Goal: Information Seeking & Learning: Learn about a topic

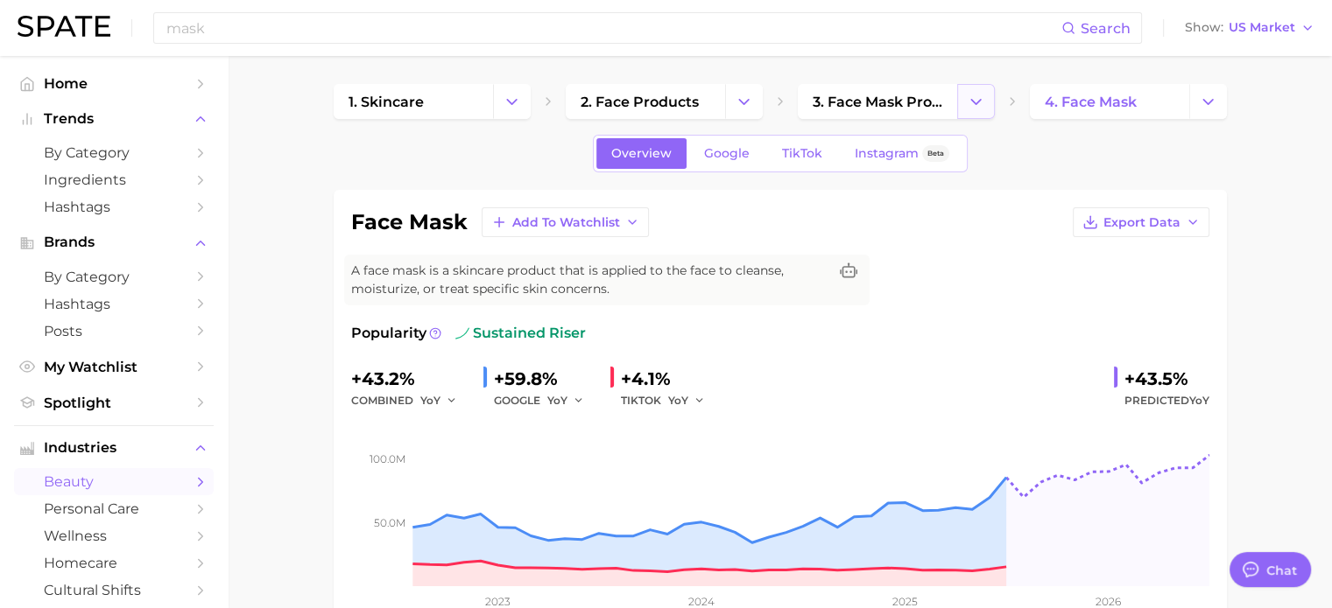
click at [959, 105] on button "Change Category" at bounding box center [976, 101] width 38 height 35
click at [868, 109] on span "3. face mask products" at bounding box center [877, 102] width 130 height 17
type textarea "x"
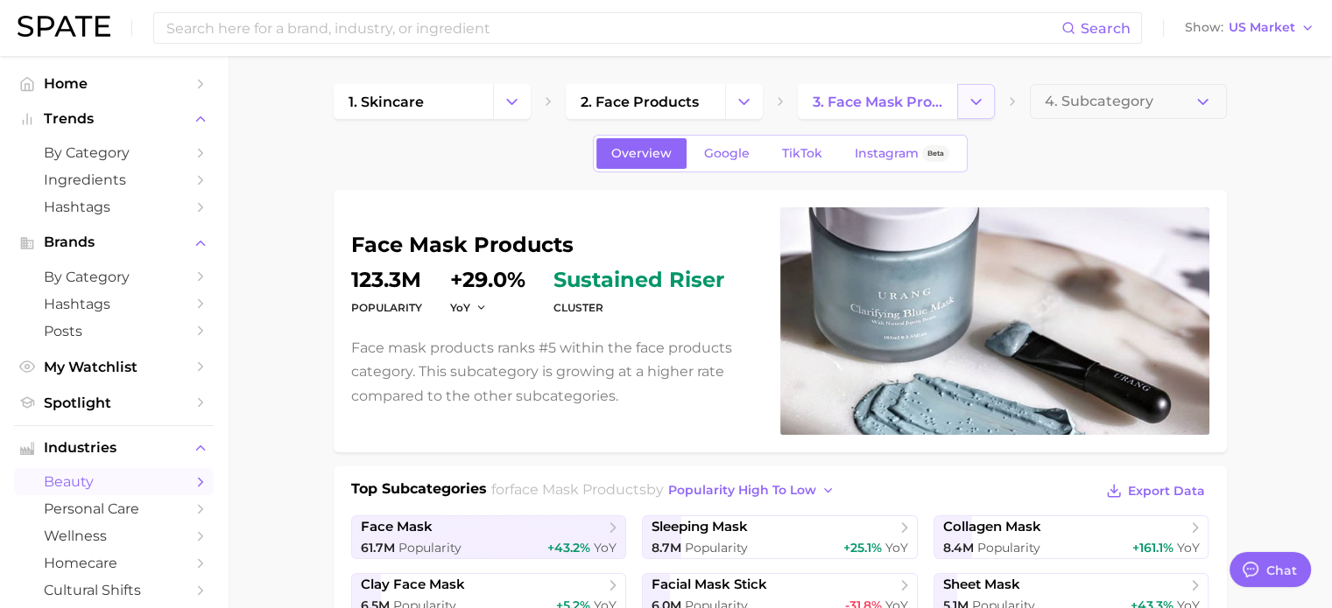
click at [979, 106] on icon "Change Category" at bounding box center [975, 102] width 18 height 18
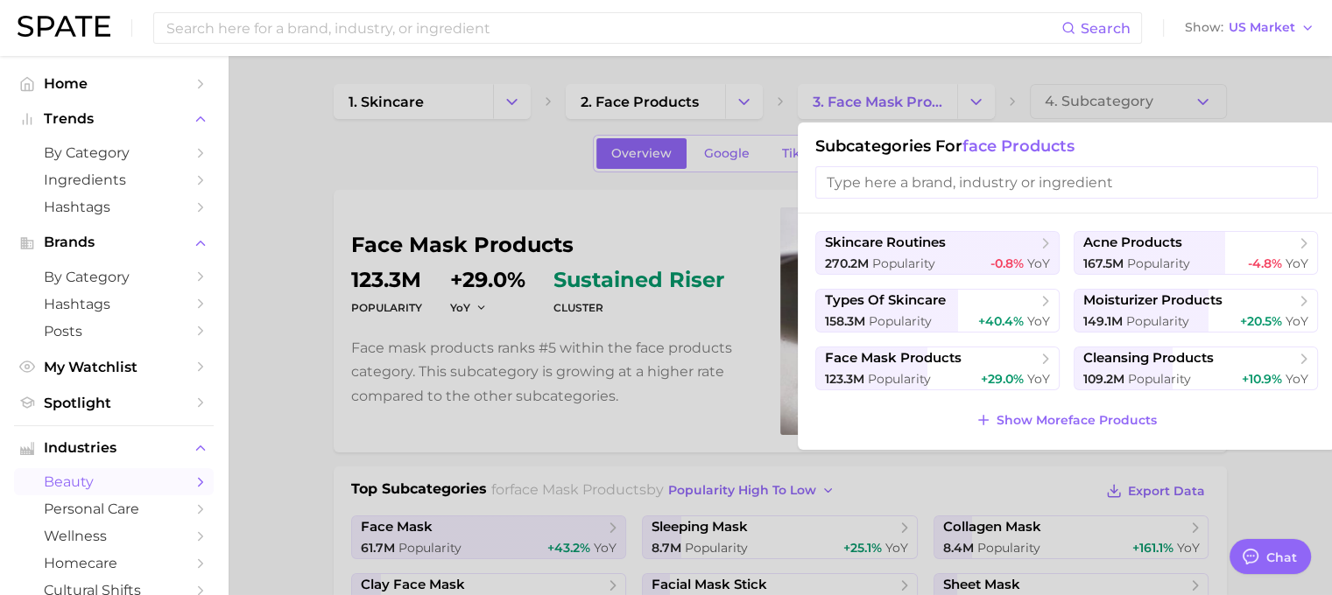
click at [944, 186] on input "search" at bounding box center [1066, 182] width 503 height 32
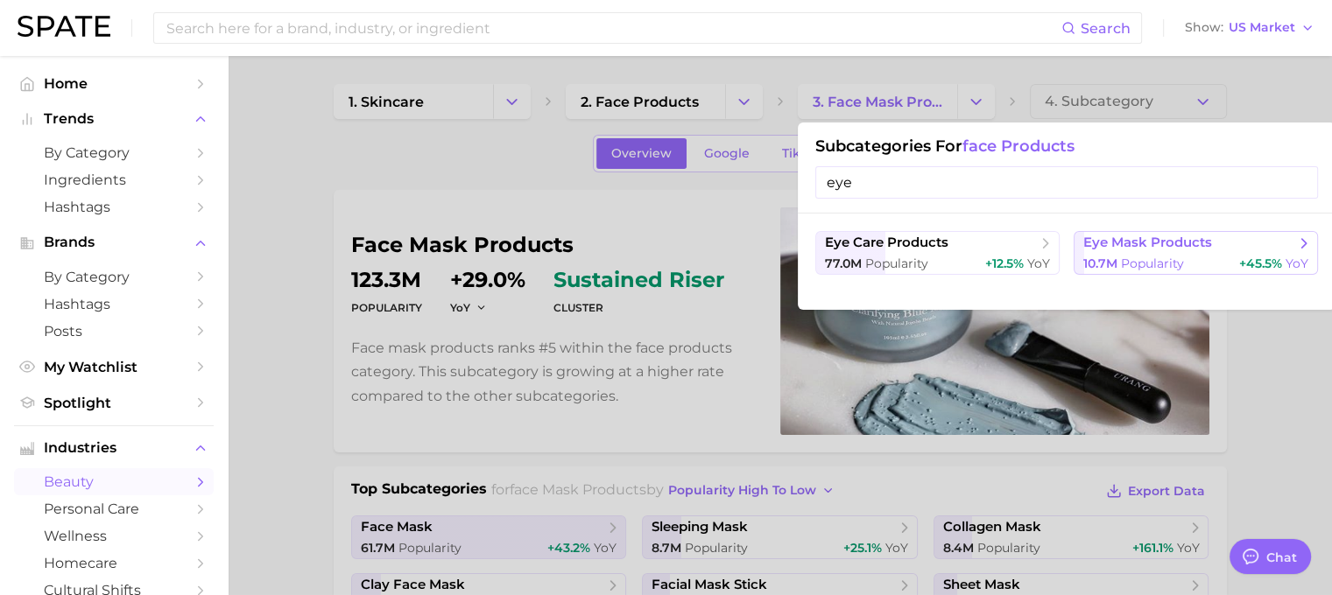
type input "eye"
click at [1131, 247] on span "eye mask products" at bounding box center [1147, 243] width 129 height 17
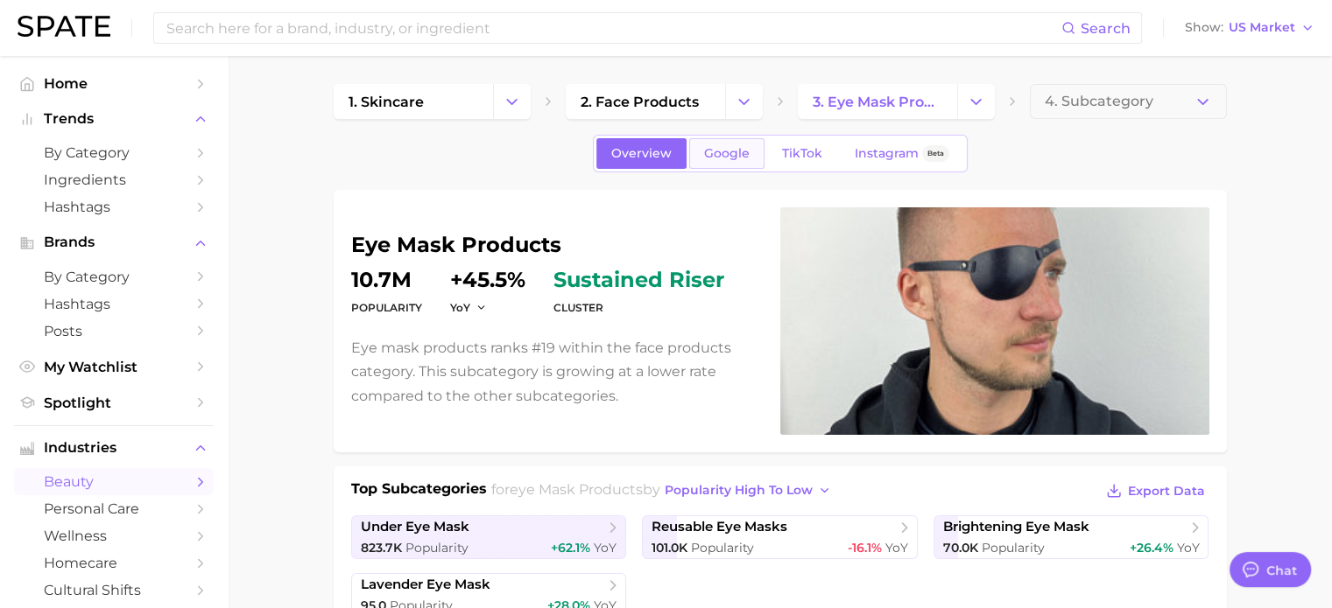
click at [724, 158] on span "Google" at bounding box center [727, 153] width 46 height 15
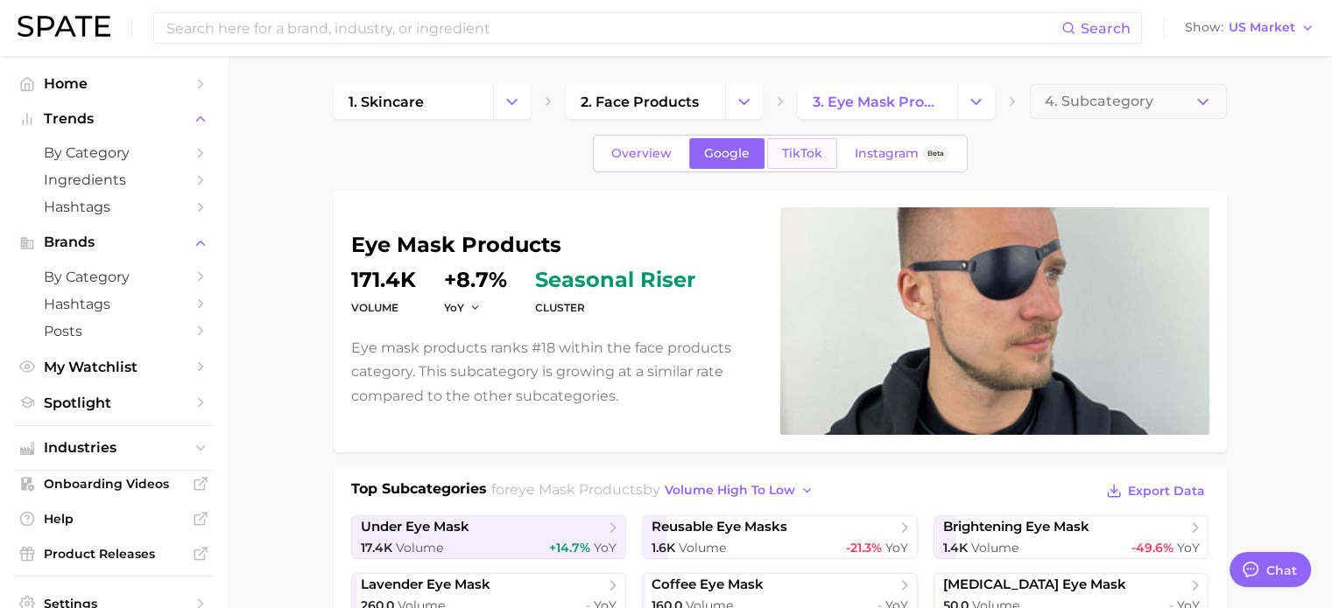
click at [809, 150] on span "TikTok" at bounding box center [802, 153] width 40 height 15
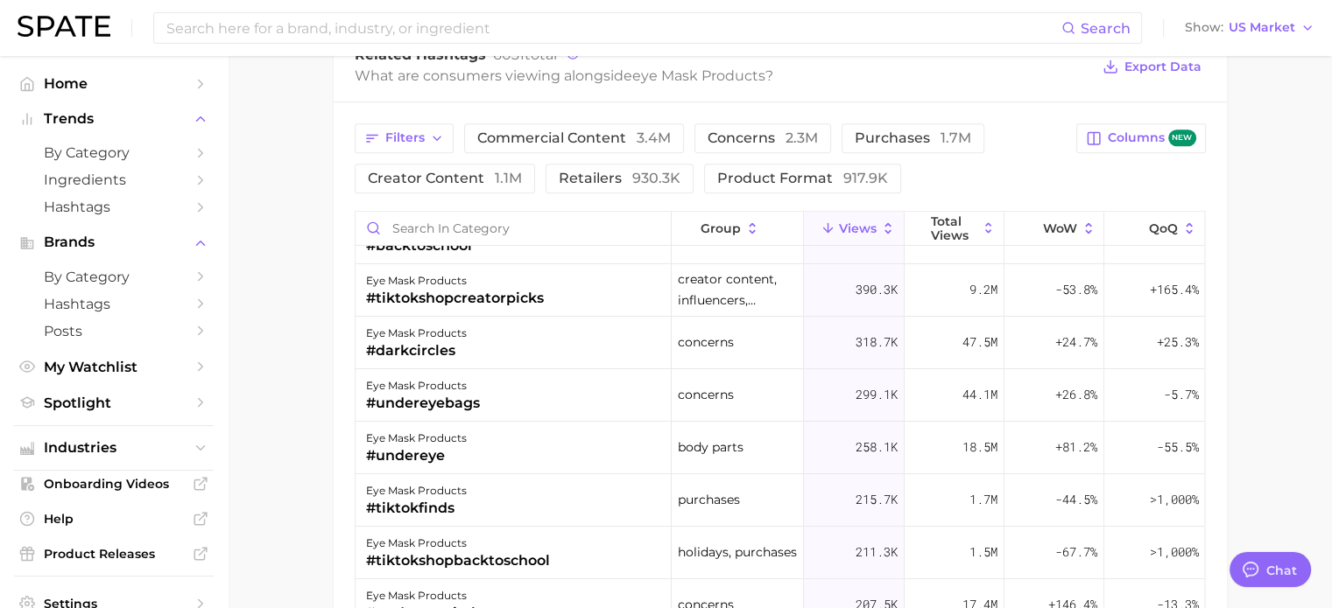
scroll to position [1226, 0]
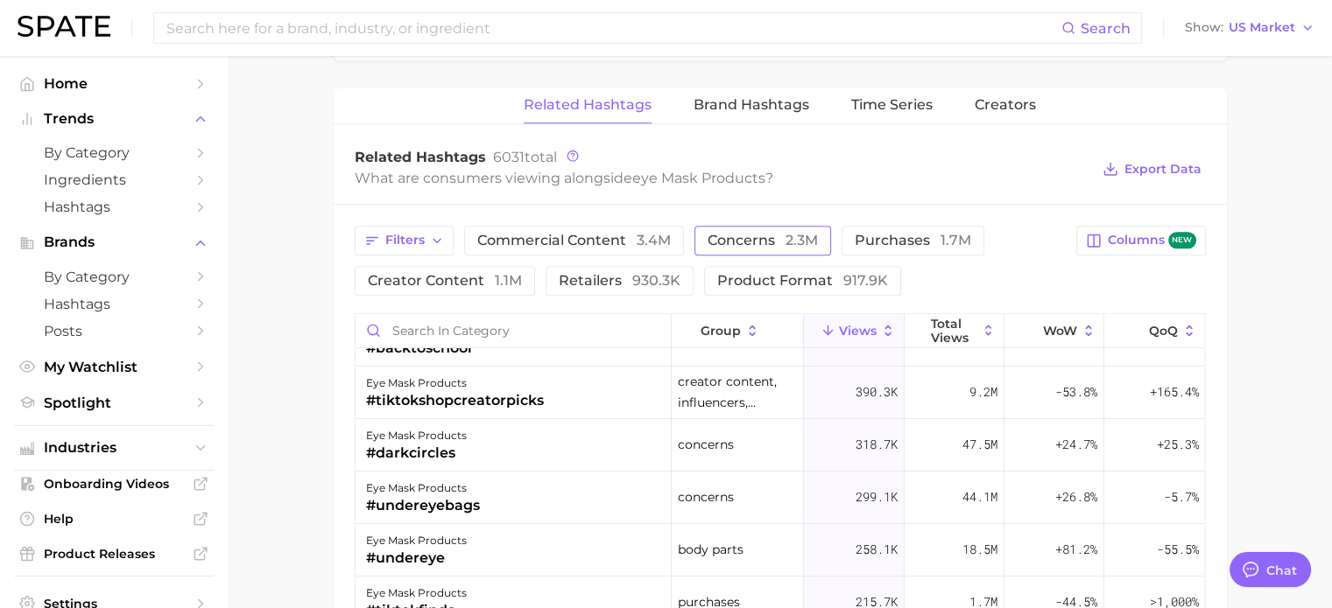
click at [713, 236] on span "concerns 2.3m" at bounding box center [762, 241] width 110 height 14
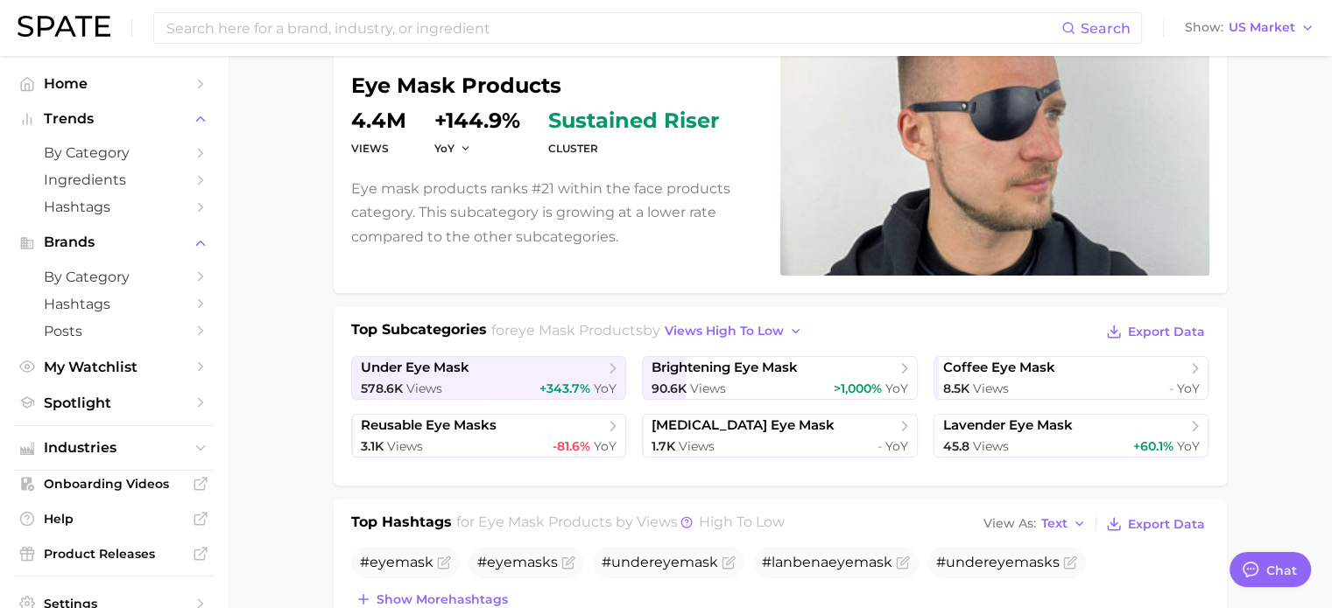
scroll to position [175, 0]
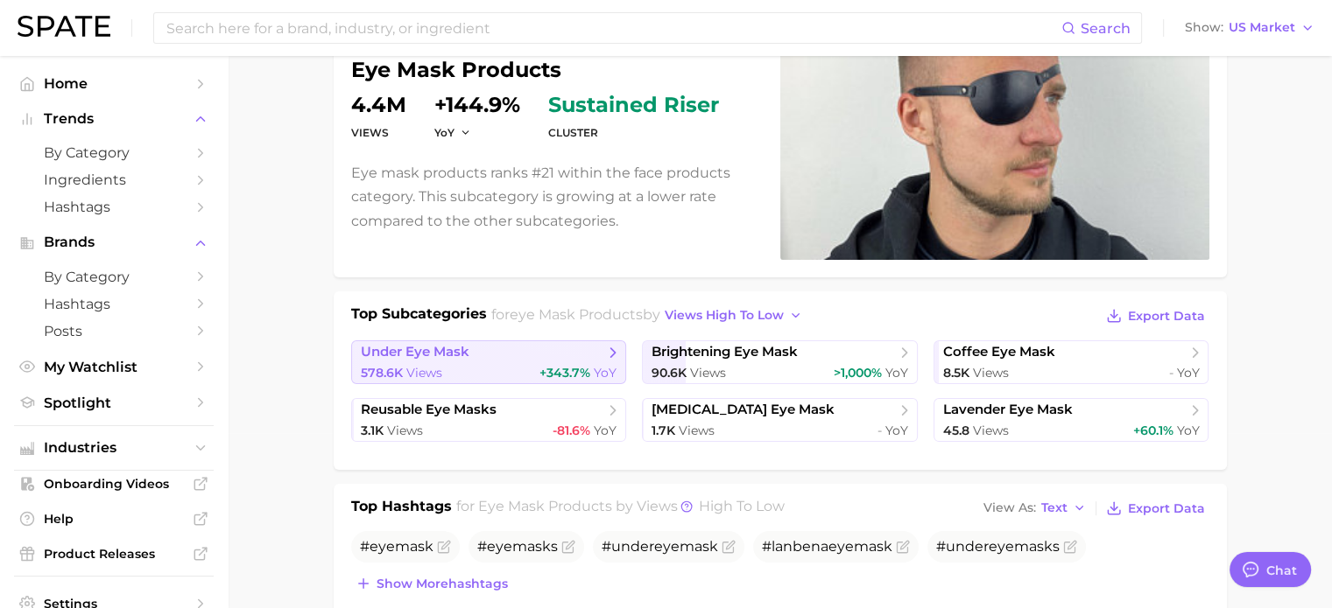
click at [531, 374] on div "578.6k Views +343.7% YoY" at bounding box center [489, 373] width 257 height 17
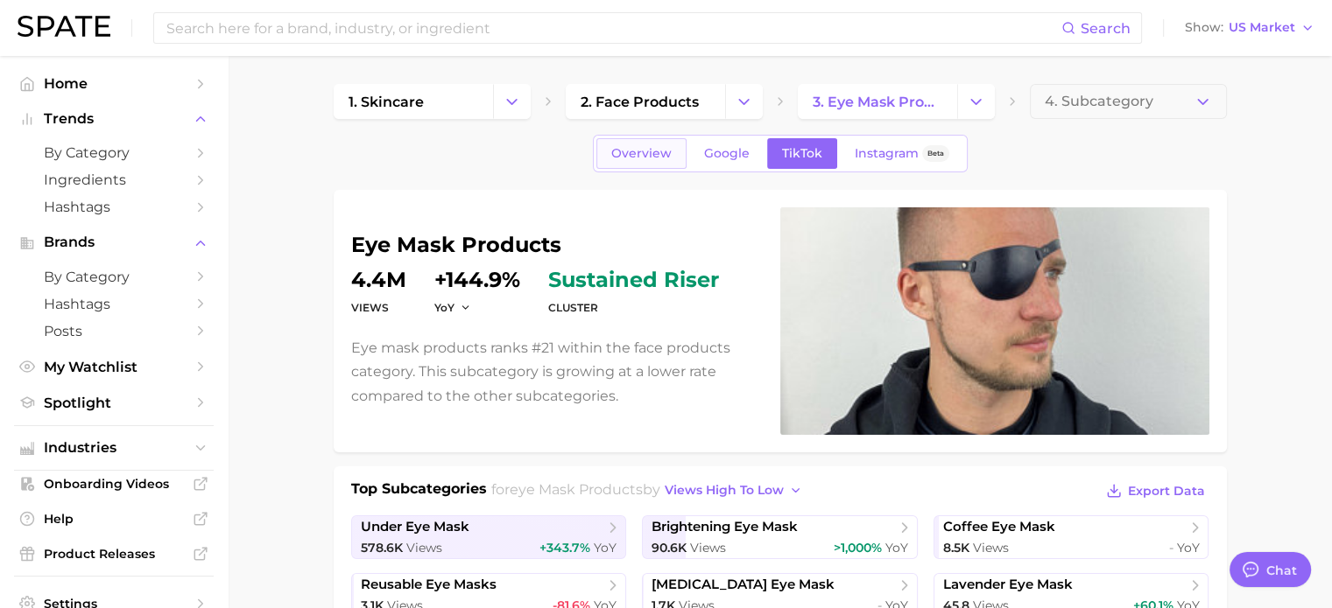
click at [648, 153] on span "Overview" at bounding box center [641, 153] width 60 height 15
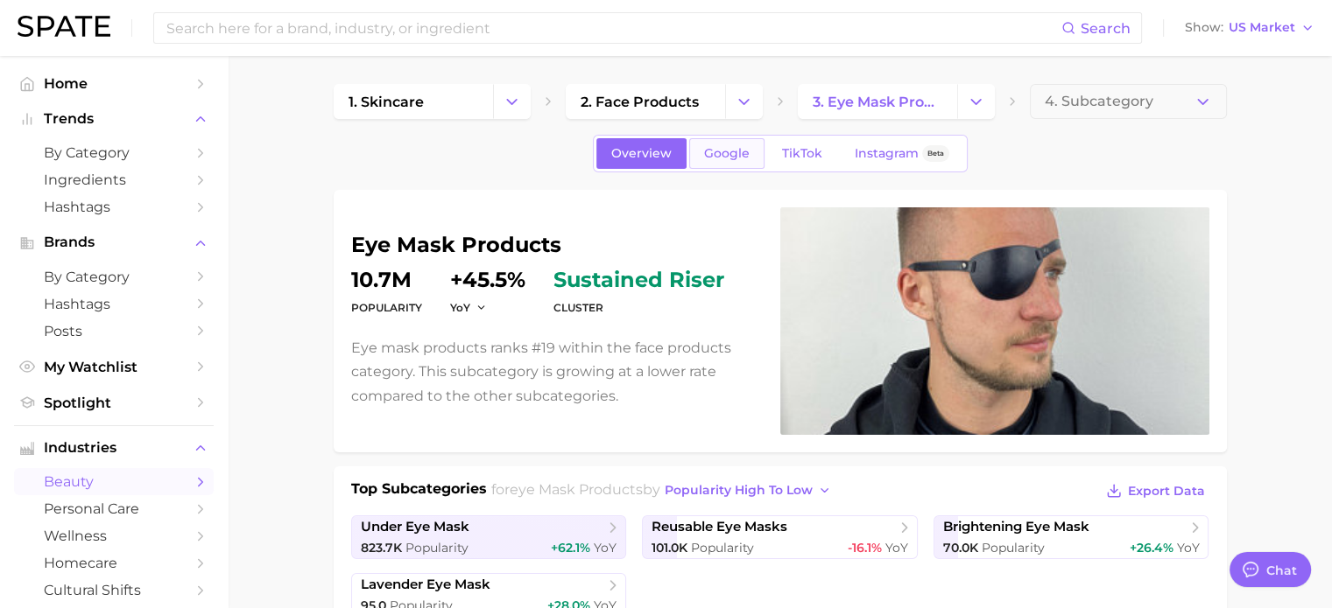
click at [756, 158] on link "Google" at bounding box center [726, 153] width 75 height 31
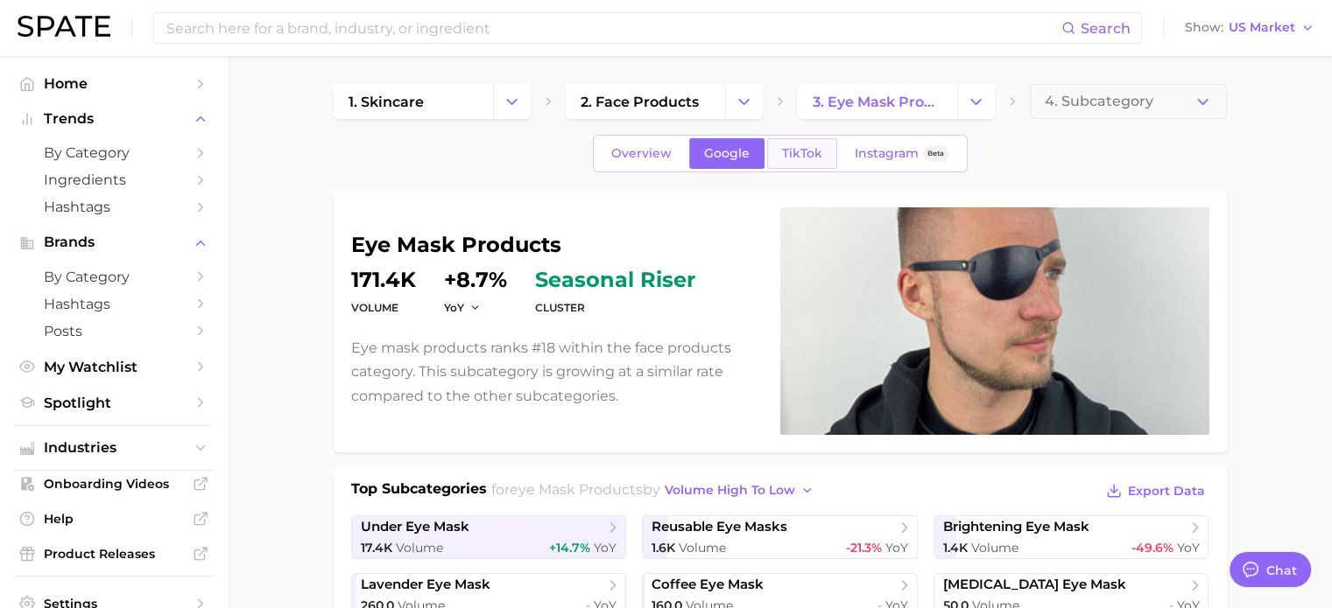
click at [795, 155] on span "TikTok" at bounding box center [802, 153] width 40 height 15
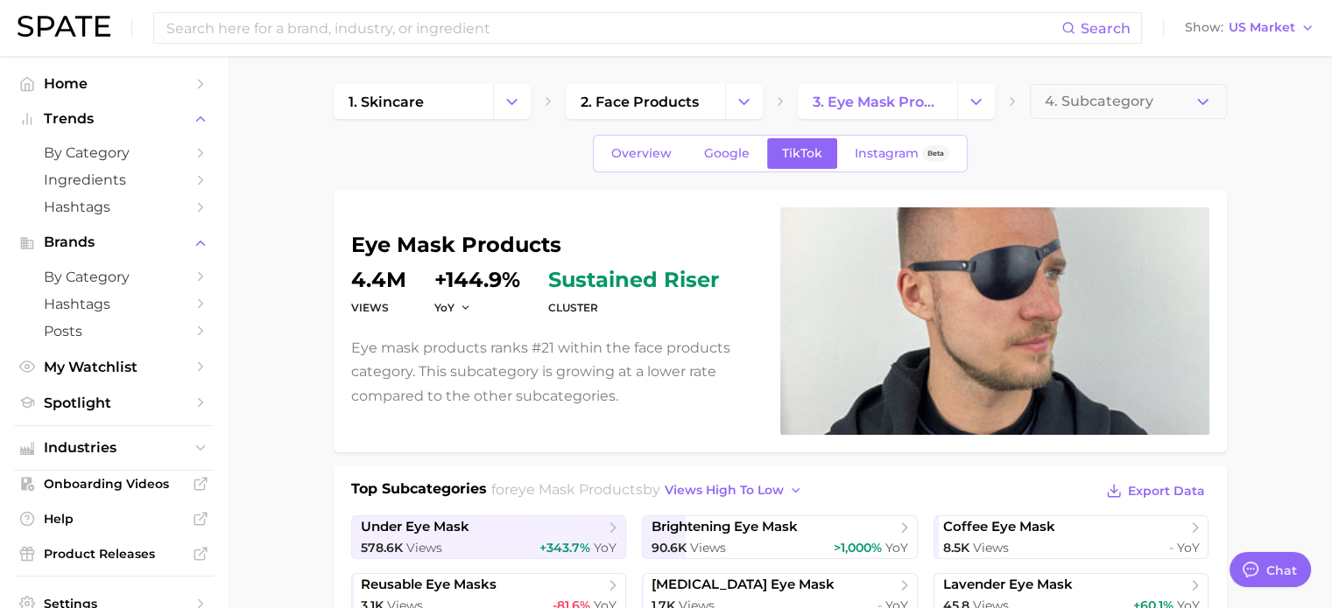
click at [472, 300] on div "YoY" at bounding box center [458, 307] width 49 height 15
click at [473, 309] on div "YoY" at bounding box center [458, 307] width 49 height 15
click at [470, 307] on div "YoY" at bounding box center [458, 307] width 49 height 15
click at [468, 306] on icon "button" at bounding box center [466, 308] width 12 height 12
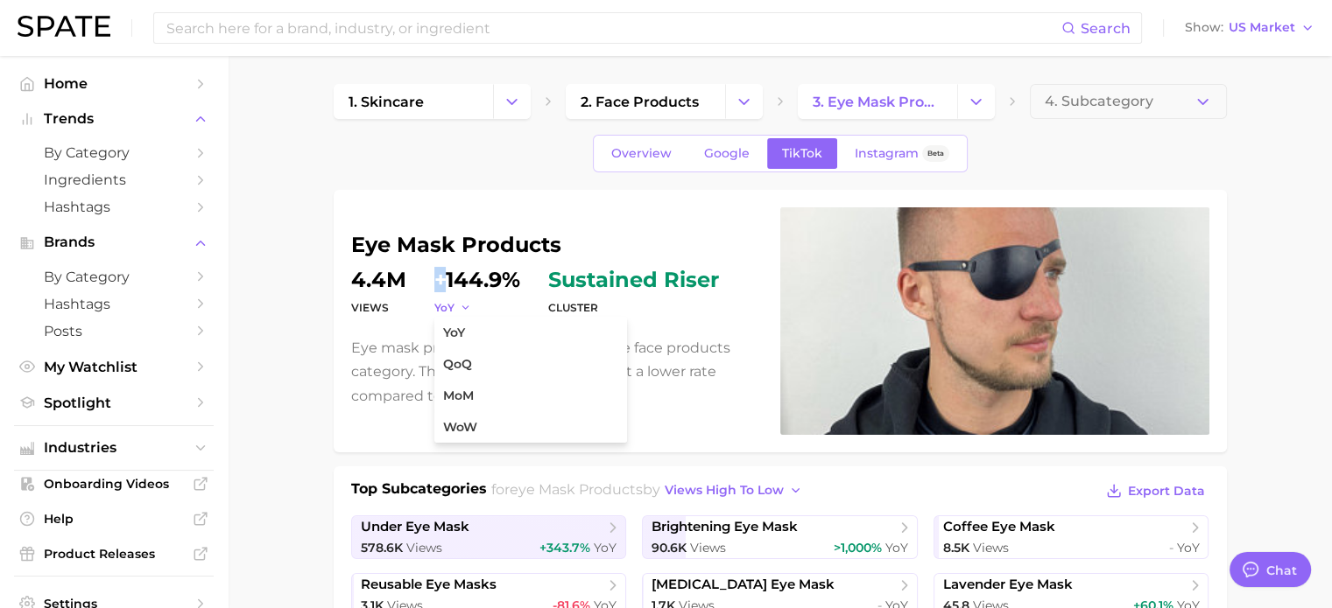
click at [468, 307] on icon "button" at bounding box center [466, 308] width 12 height 12
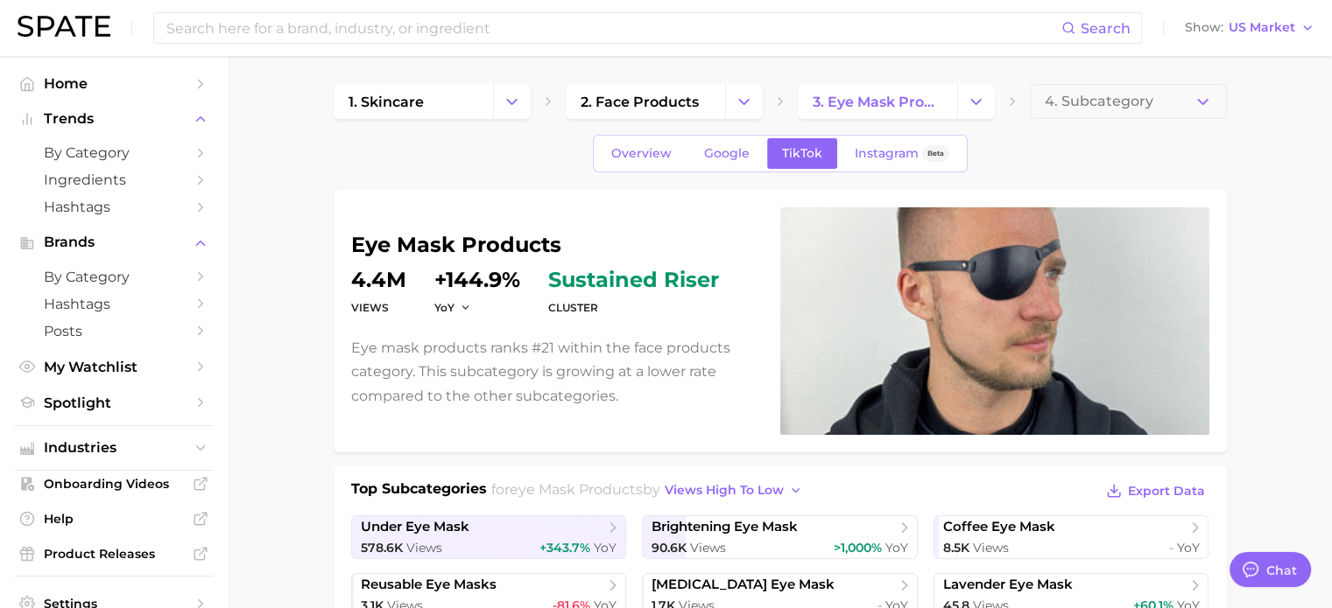
click at [351, 330] on div "eye mask products Views 4.4m YoY +144.9% cluster sustained riser Eye mask produ…" at bounding box center [555, 321] width 408 height 173
click at [1116, 101] on span "4. Subcategory" at bounding box center [1098, 102] width 109 height 16
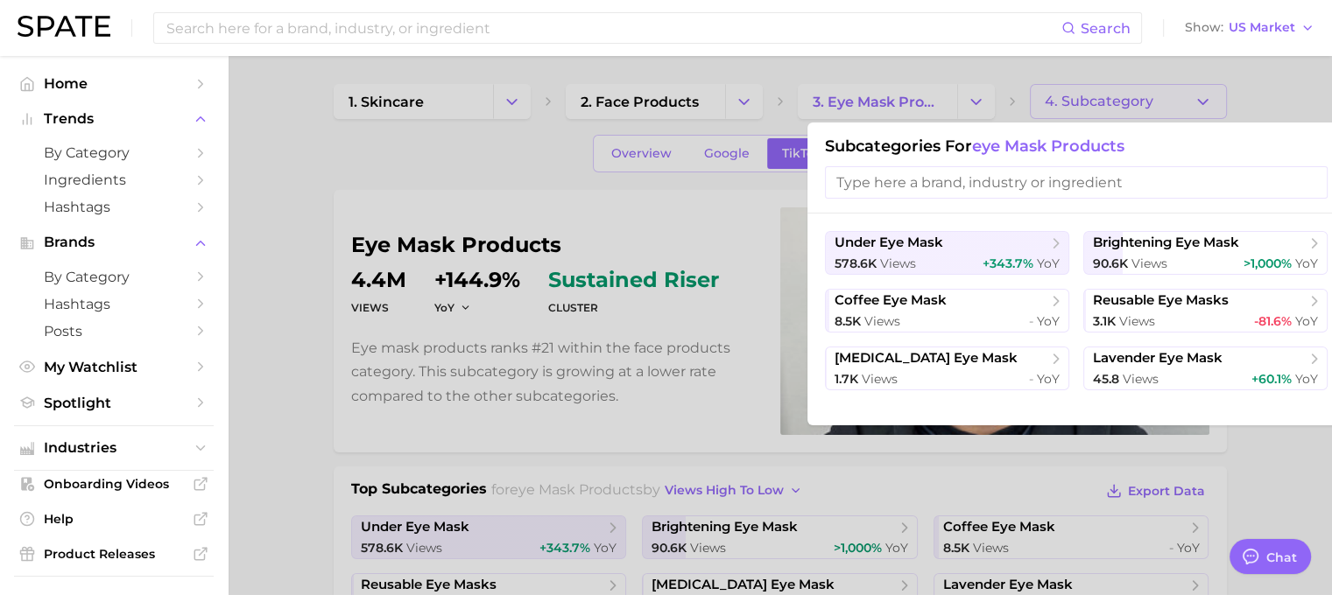
click at [340, 189] on div at bounding box center [666, 297] width 1332 height 595
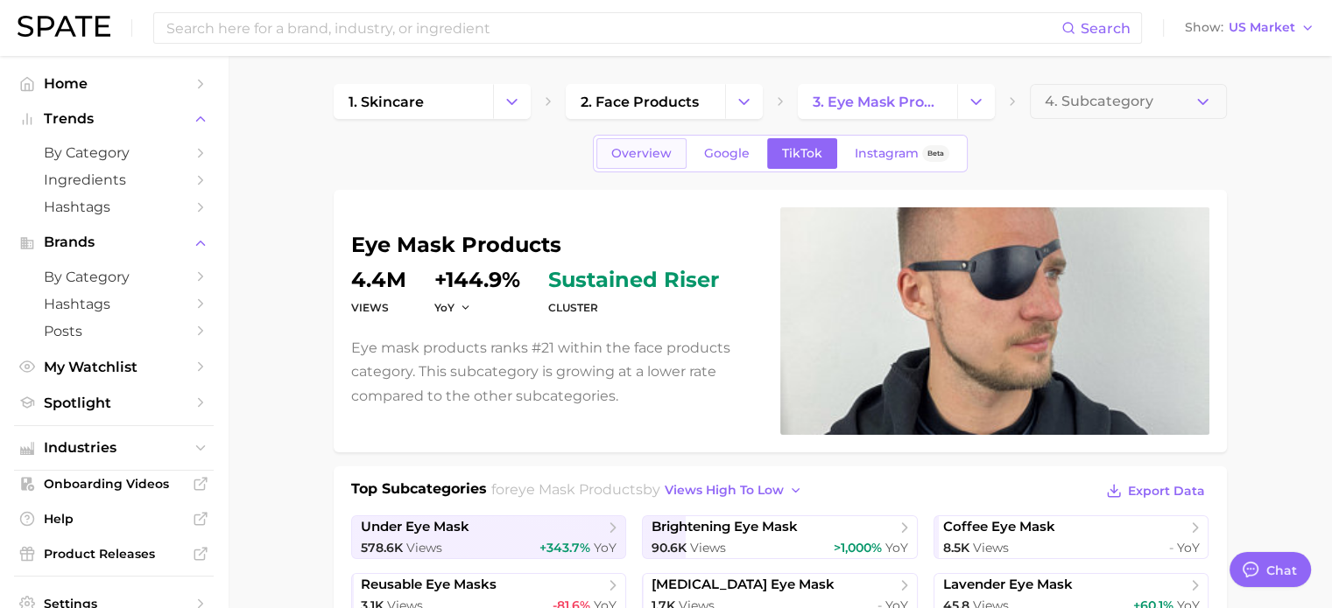
click at [660, 160] on link "Overview" at bounding box center [641, 153] width 90 height 31
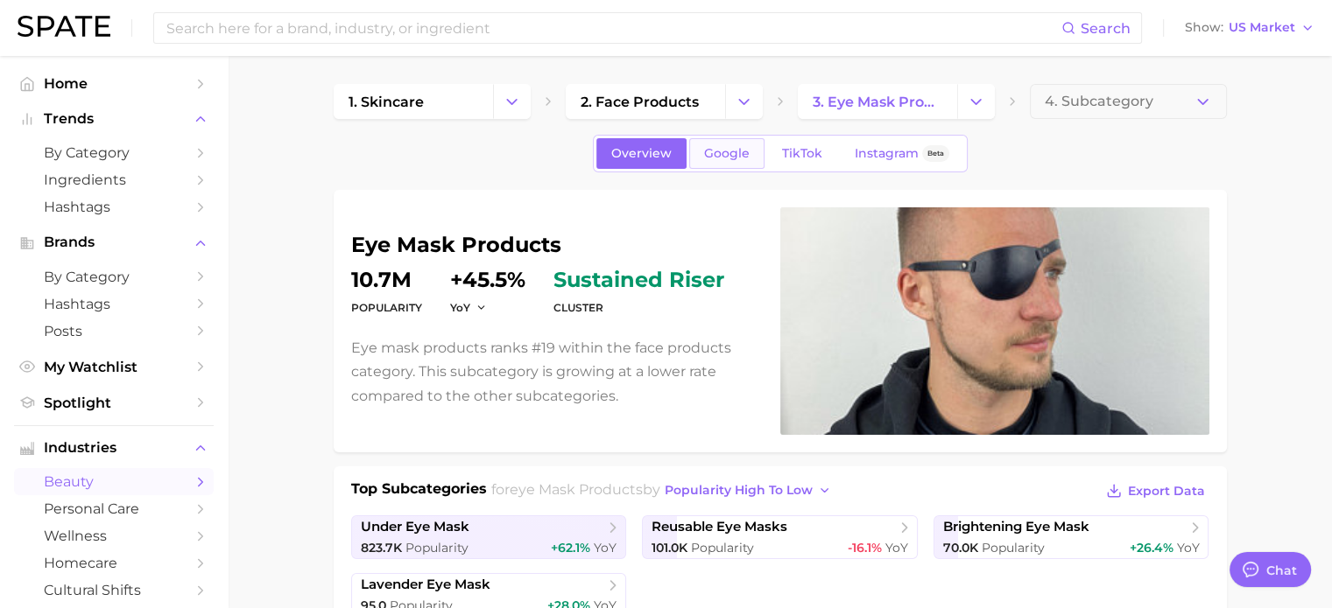
click at [721, 158] on span "Google" at bounding box center [727, 153] width 46 height 15
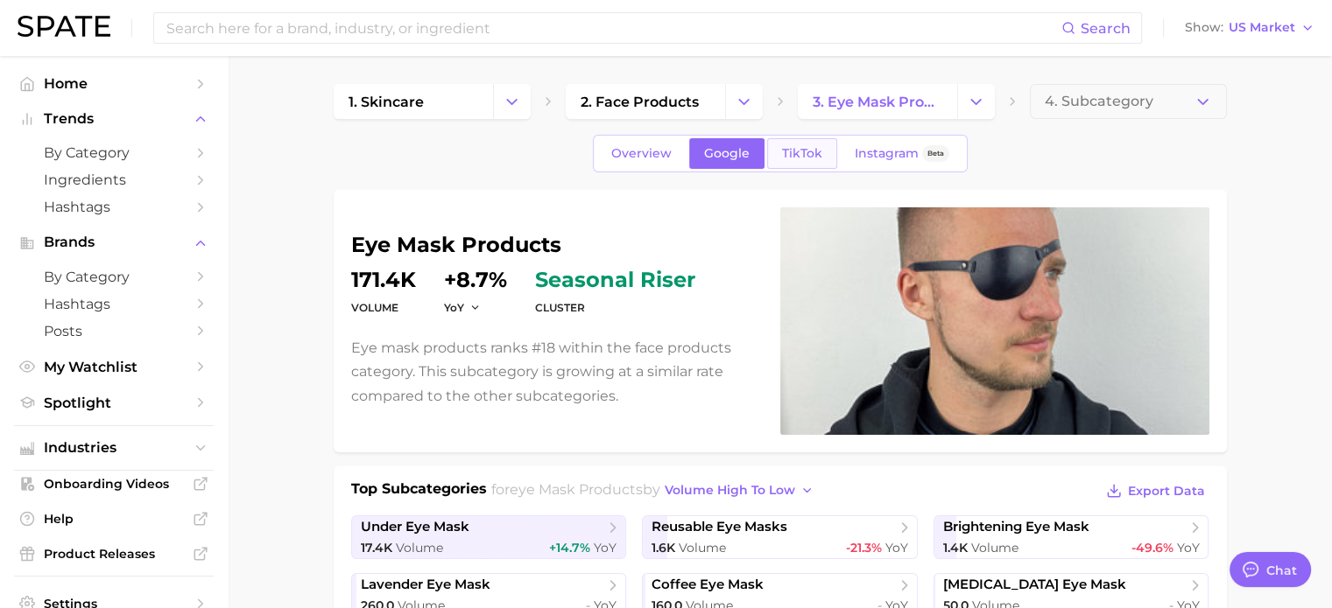
click at [794, 146] on span "TikTok" at bounding box center [802, 153] width 40 height 15
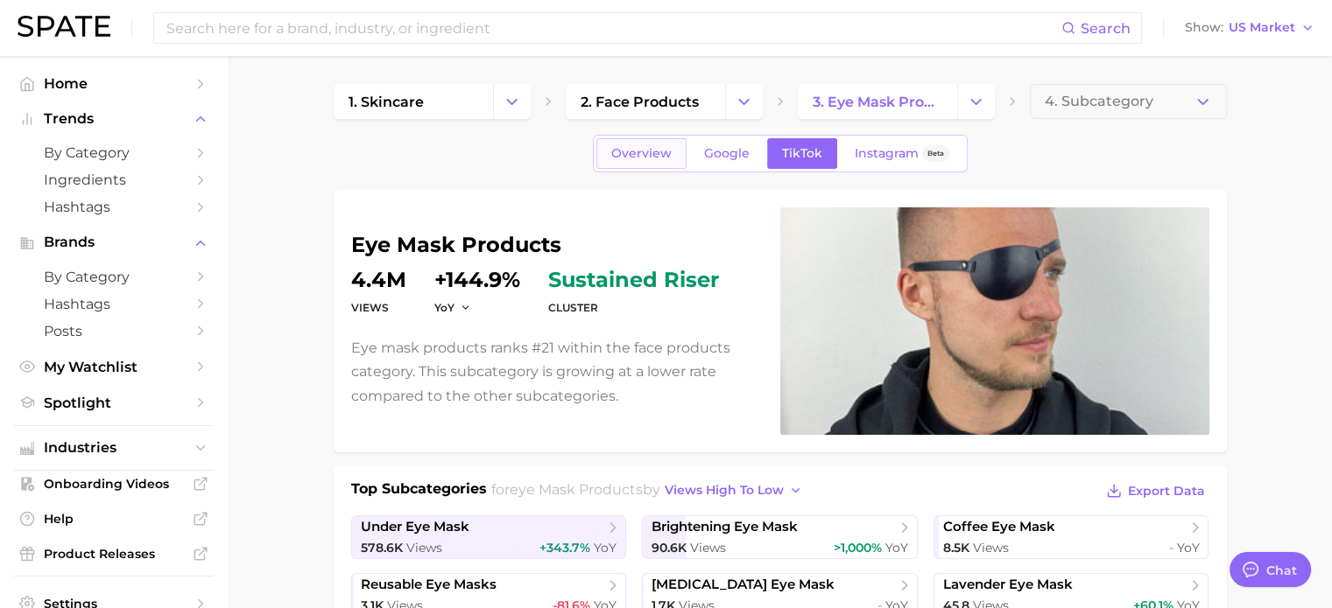
click at [639, 155] on span "Overview" at bounding box center [641, 153] width 60 height 15
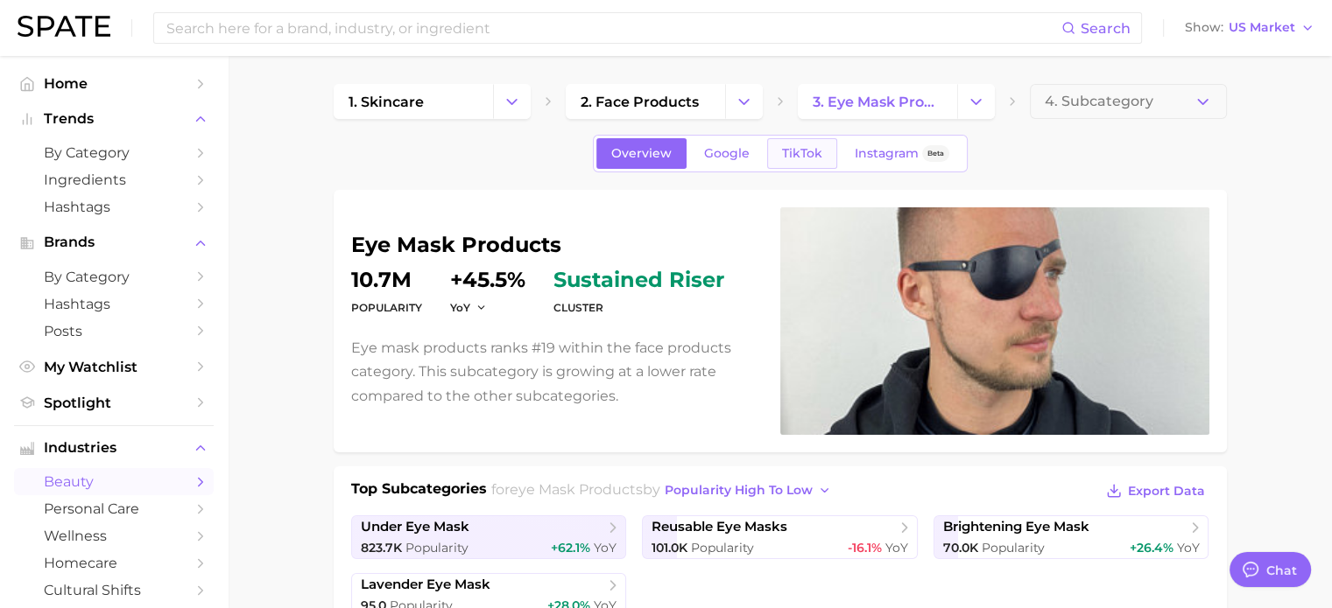
click at [788, 144] on link "TikTok" at bounding box center [802, 153] width 70 height 31
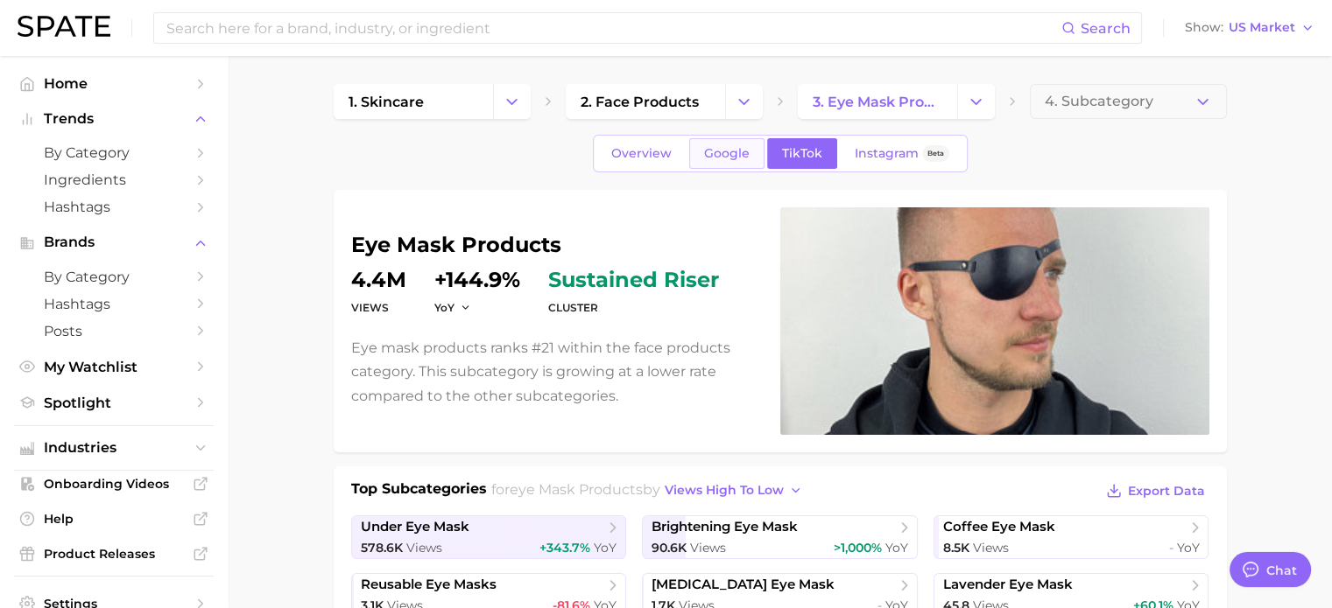
click at [752, 163] on link "Google" at bounding box center [726, 153] width 75 height 31
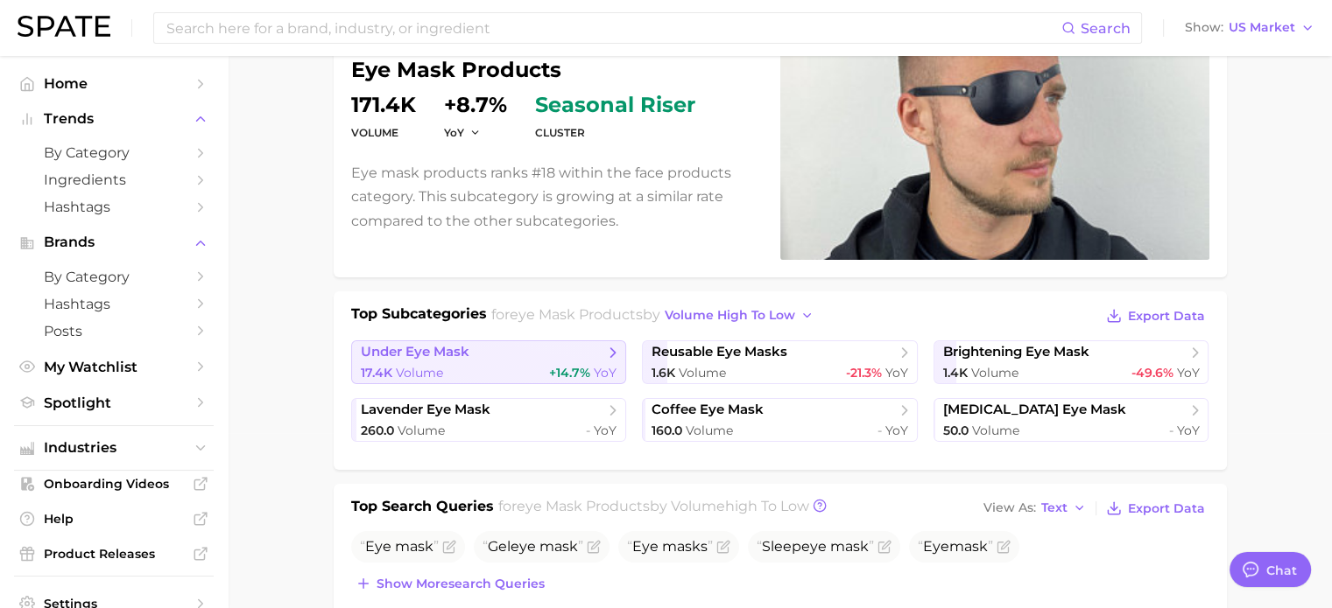
click at [496, 360] on link "under eye mask 17.4k Volume +14.7% YoY" at bounding box center [489, 363] width 276 height 44
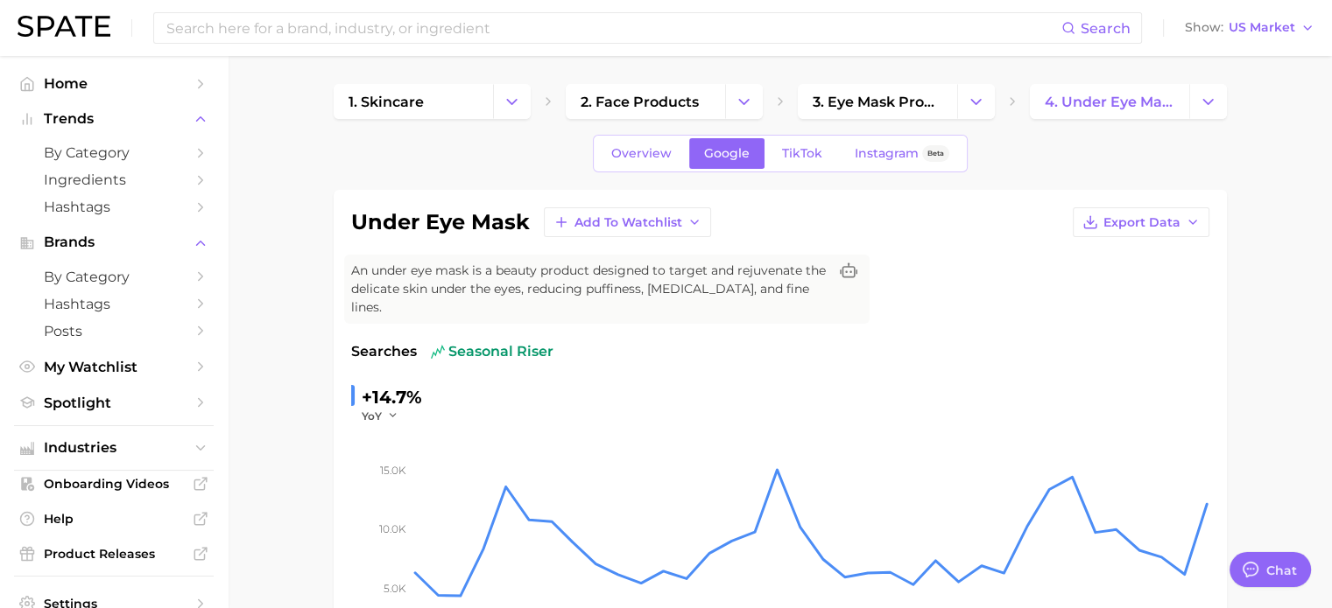
click at [490, 341] on span "seasonal riser" at bounding box center [492, 351] width 123 height 21
click at [788, 158] on span "TikTok" at bounding box center [802, 153] width 40 height 15
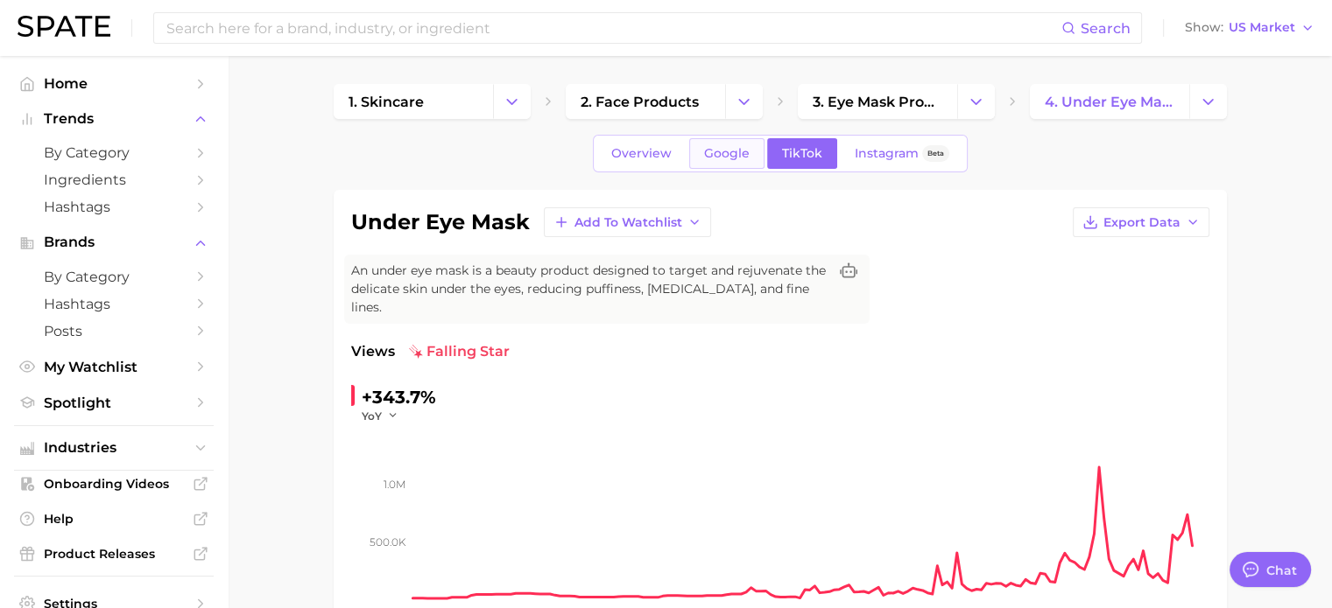
click at [707, 161] on link "Google" at bounding box center [726, 153] width 75 height 31
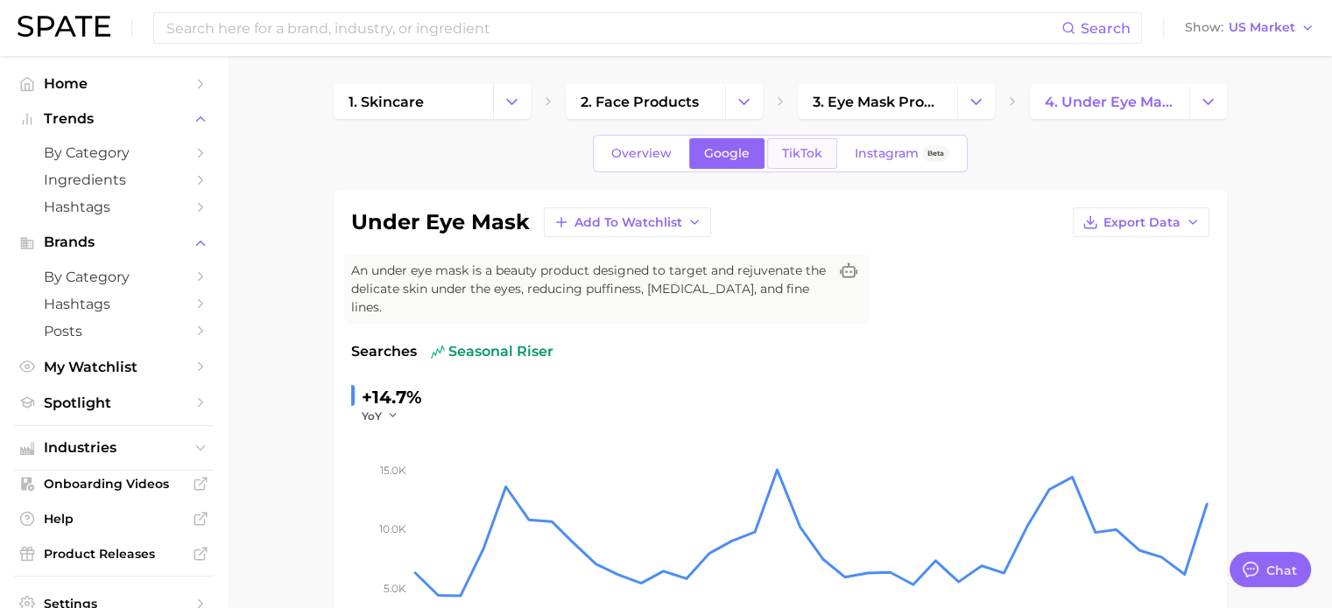
click at [815, 160] on link "TikTok" at bounding box center [802, 153] width 70 height 31
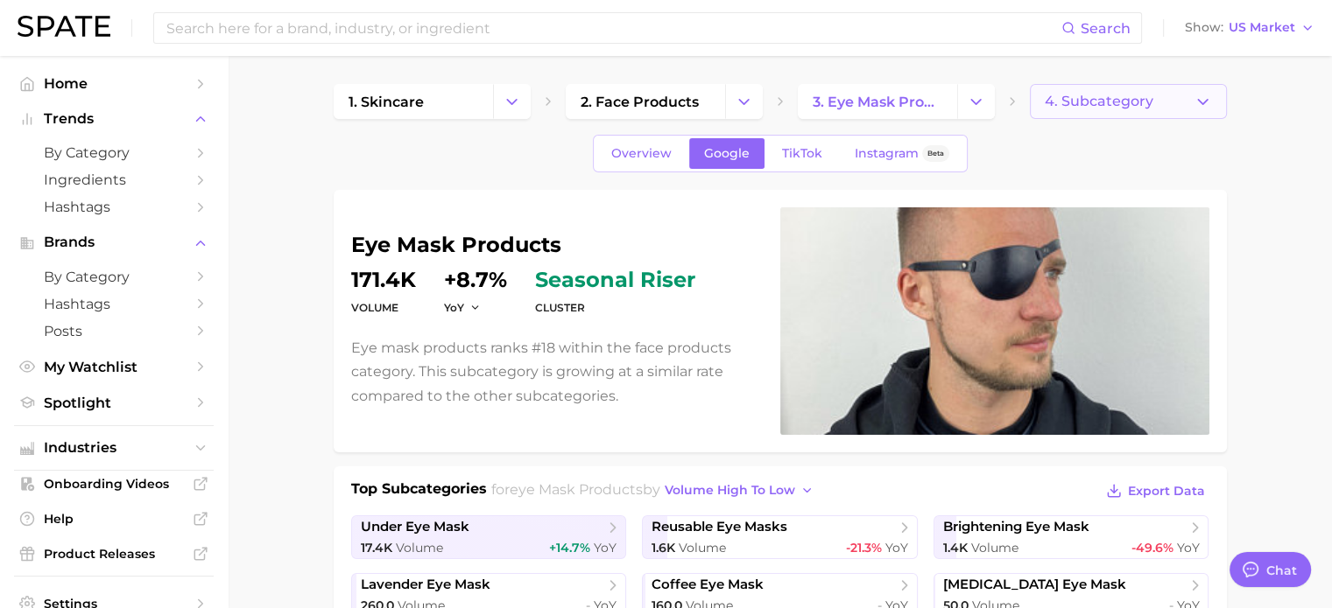
click at [1124, 107] on span "4. Subcategory" at bounding box center [1098, 102] width 109 height 16
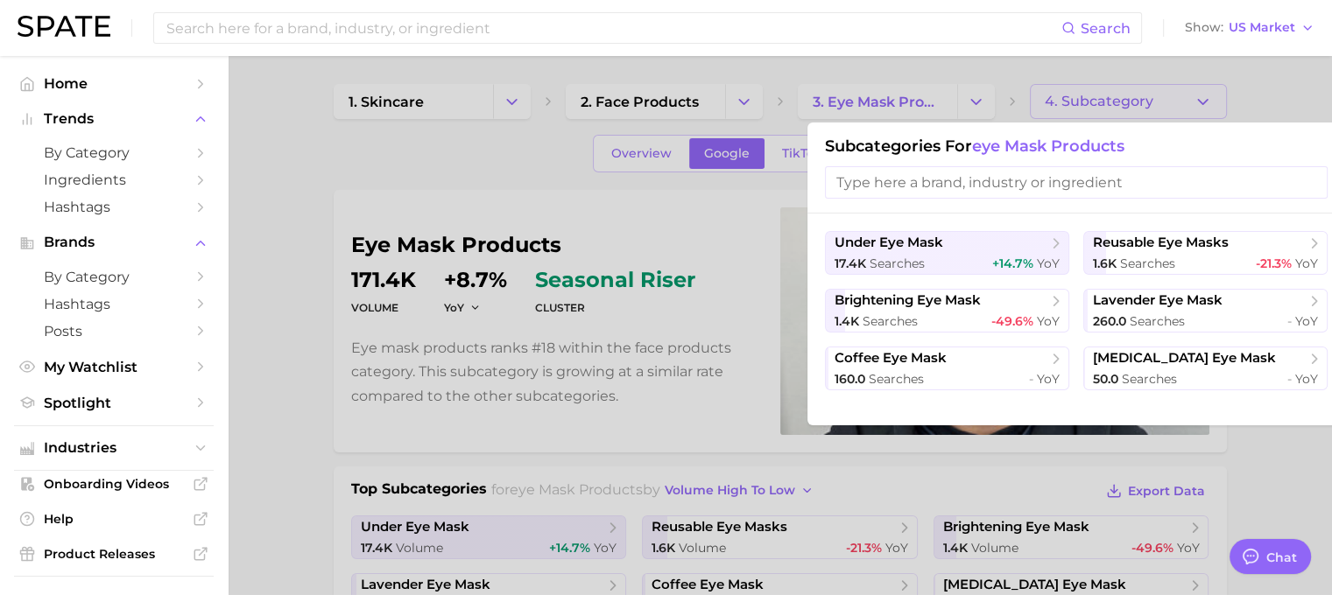
click at [886, 88] on div at bounding box center [666, 297] width 1332 height 595
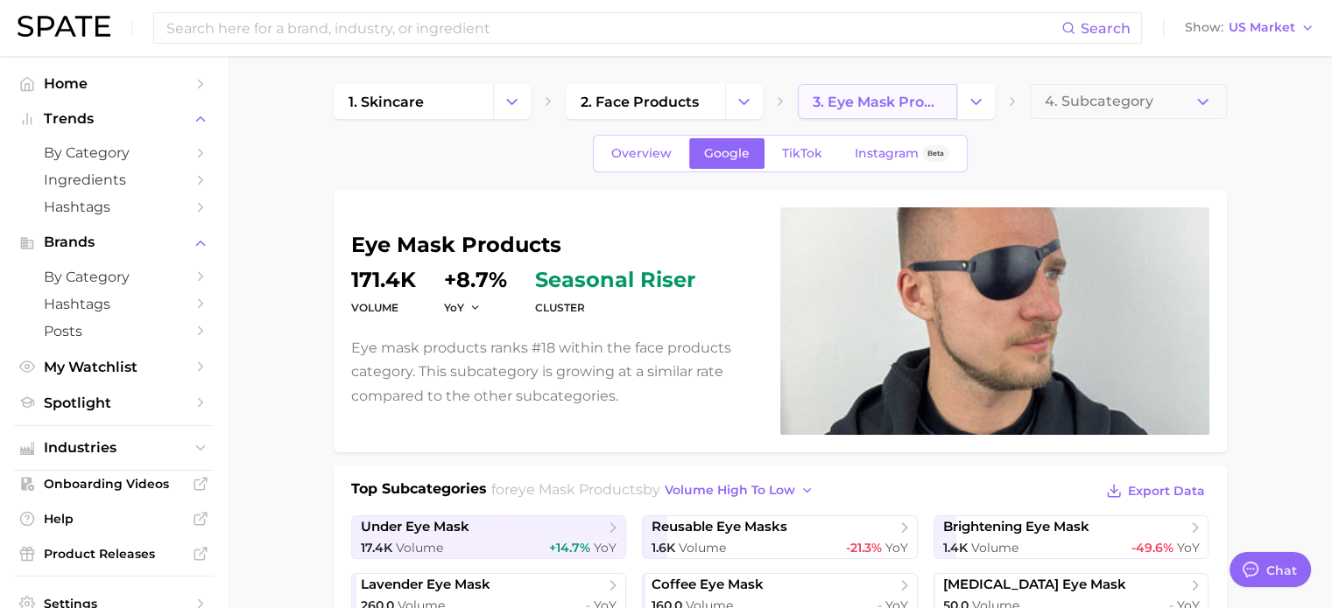
click at [921, 87] on link "3. eye mask products" at bounding box center [877, 101] width 159 height 35
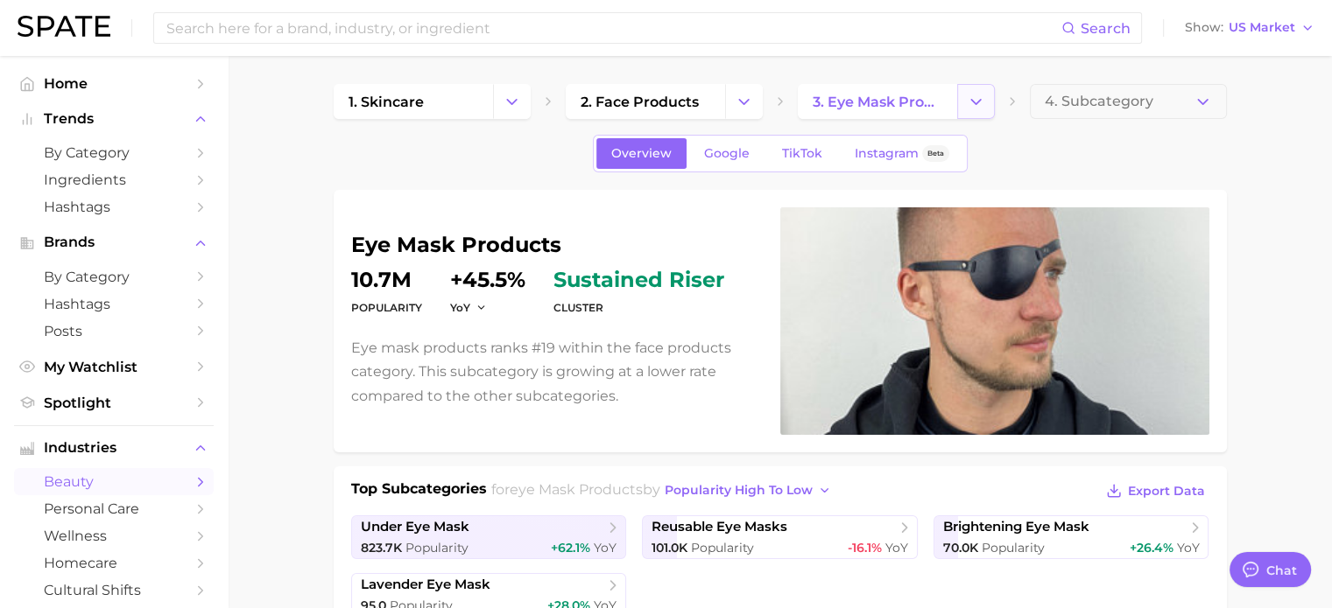
click at [972, 104] on icon "Change Category" at bounding box center [975, 102] width 18 height 18
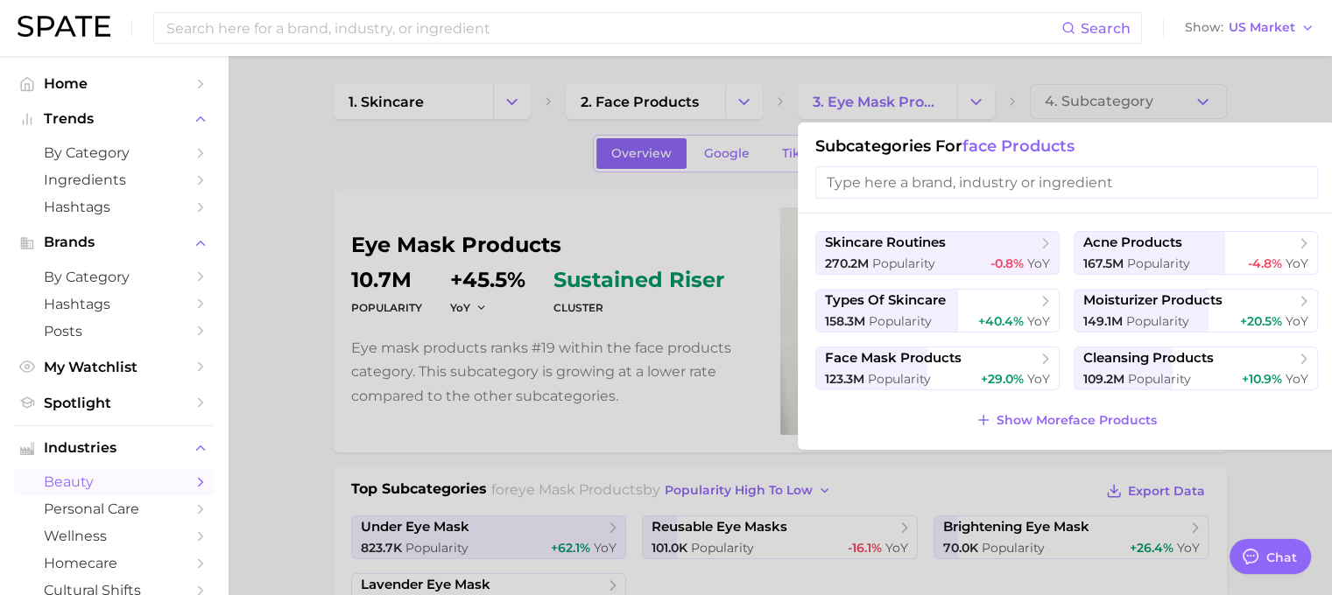
click at [912, 188] on input "search" at bounding box center [1066, 182] width 503 height 32
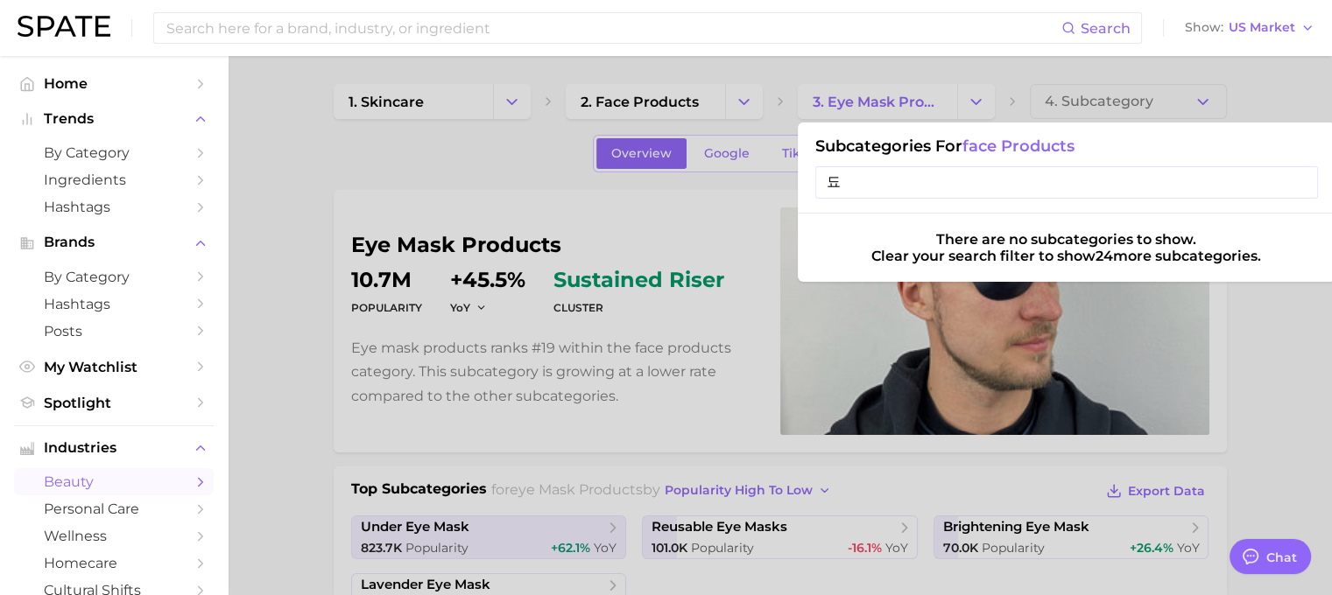
type input "ㄷ"
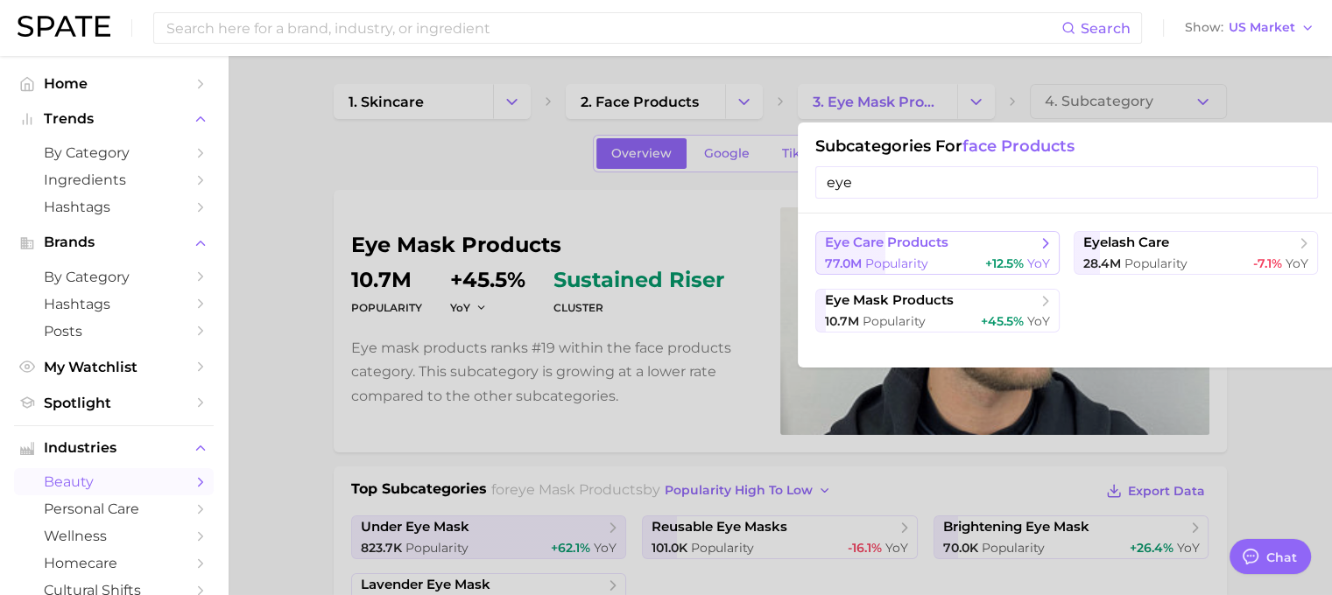
type input "eye"
click at [914, 263] on span "Popularity" at bounding box center [896, 264] width 63 height 16
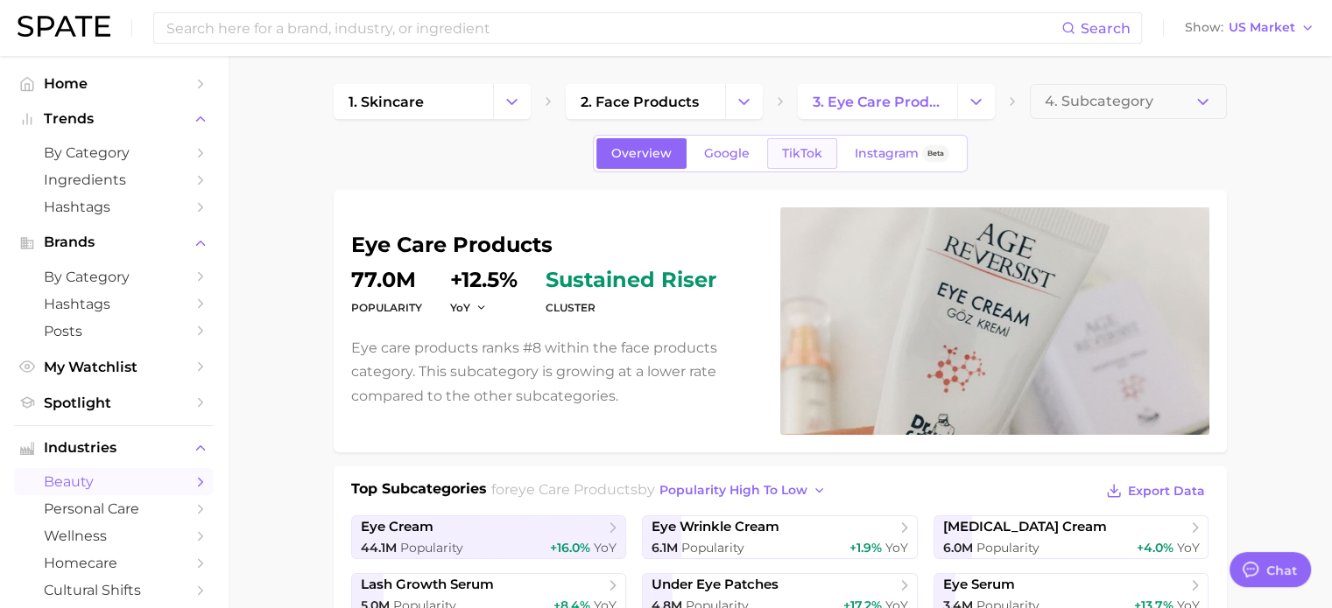
click at [788, 151] on span "TikTok" at bounding box center [802, 153] width 40 height 15
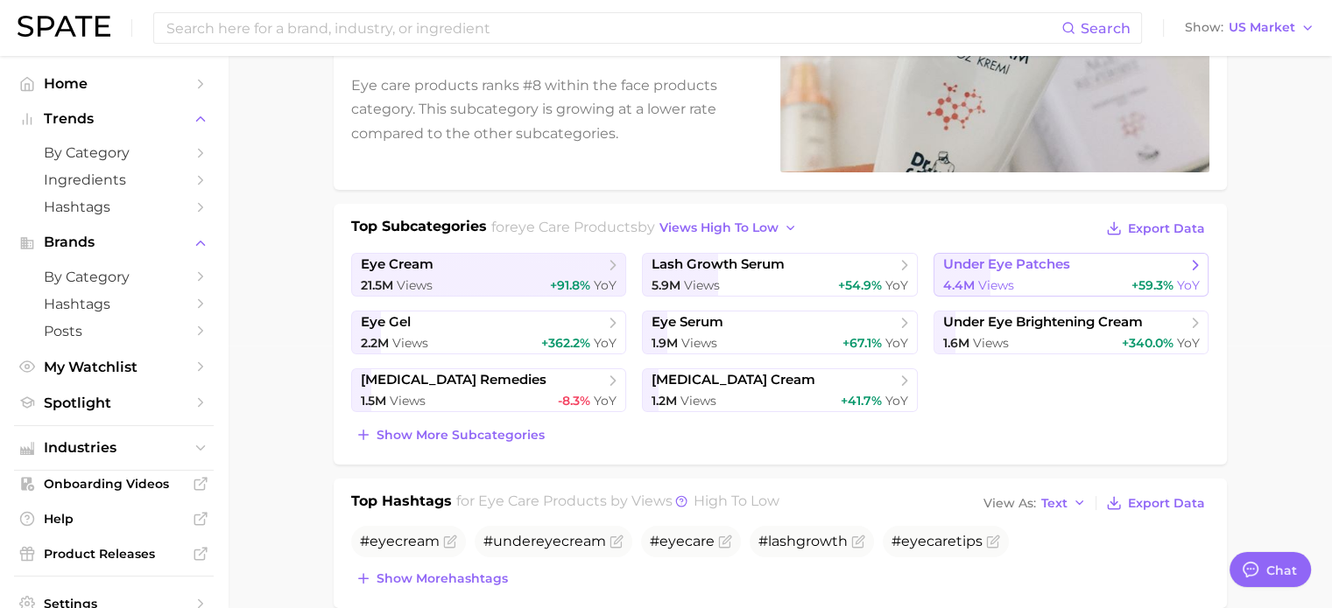
click at [968, 265] on span "under eye patches" at bounding box center [1006, 265] width 127 height 17
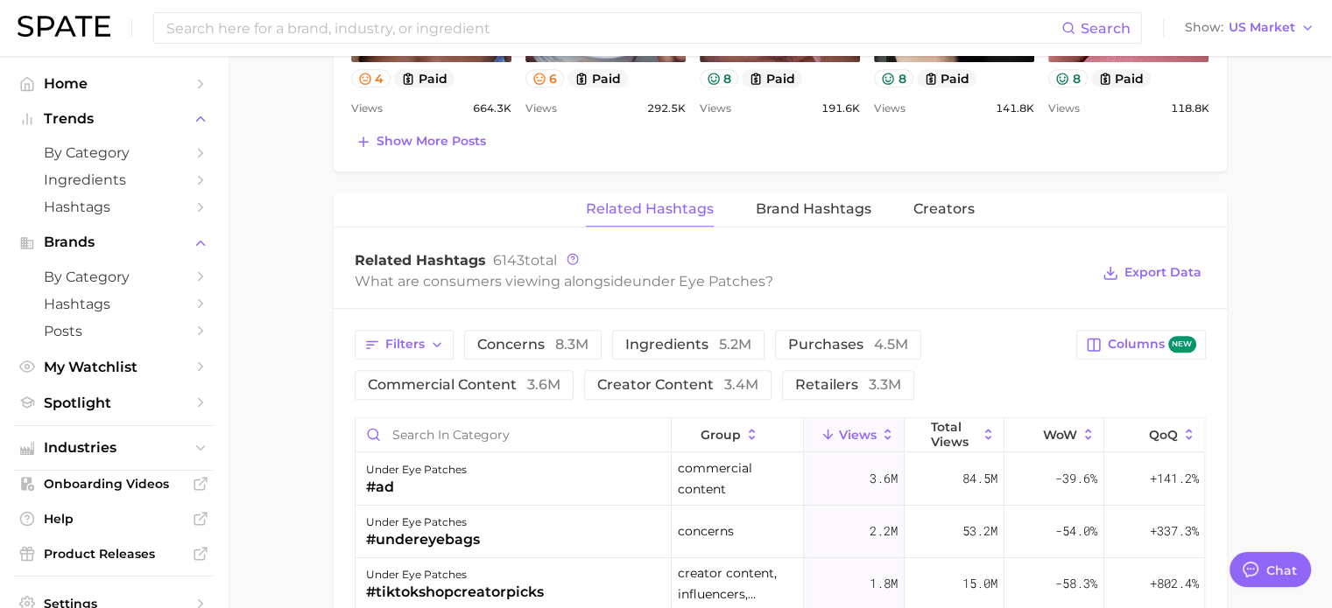
scroll to position [1313, 0]
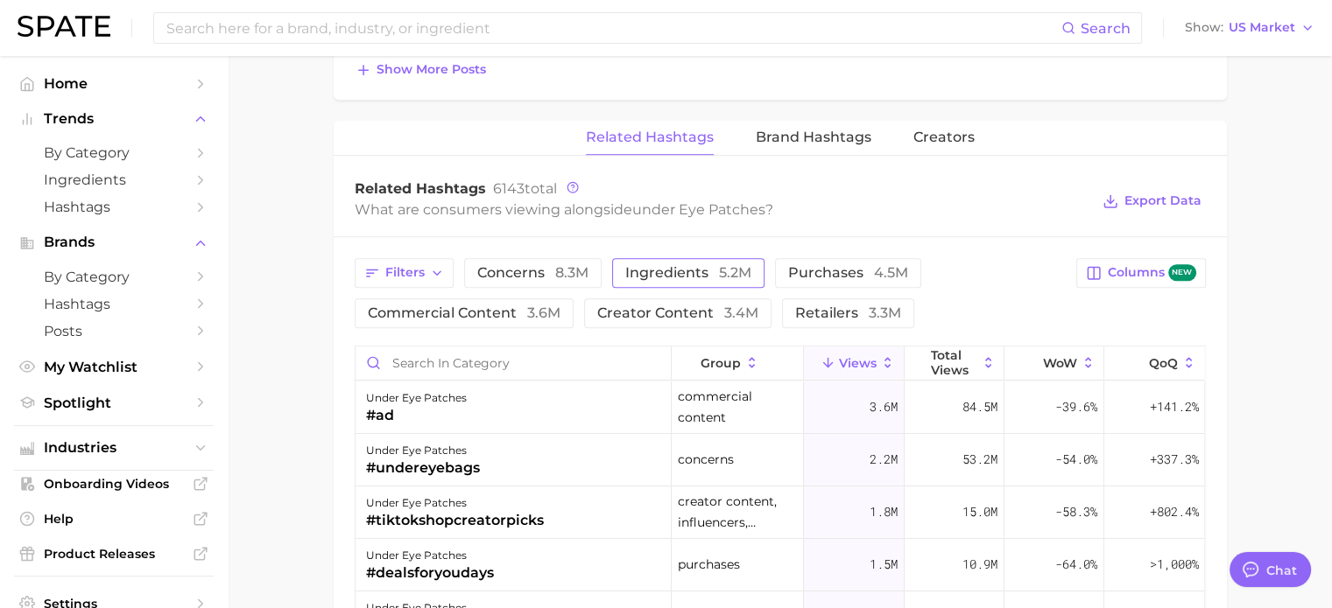
click at [667, 268] on span "ingredients 5.2m" at bounding box center [688, 273] width 126 height 14
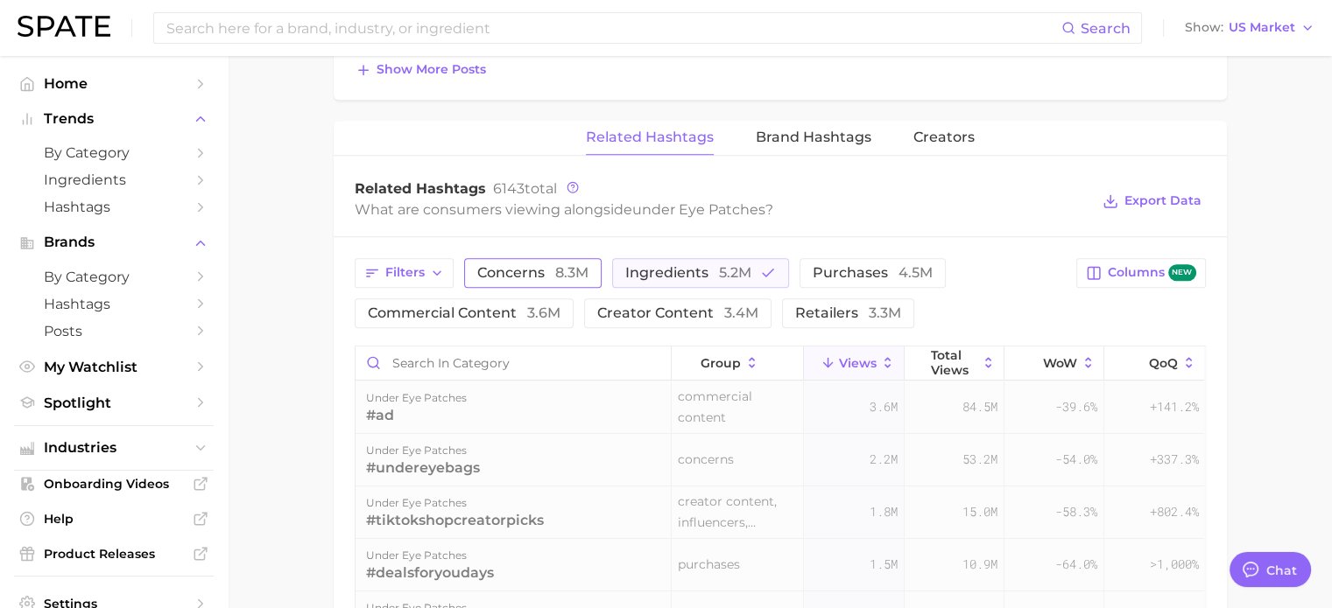
click at [522, 275] on span "concerns 8.3m" at bounding box center [532, 273] width 111 height 14
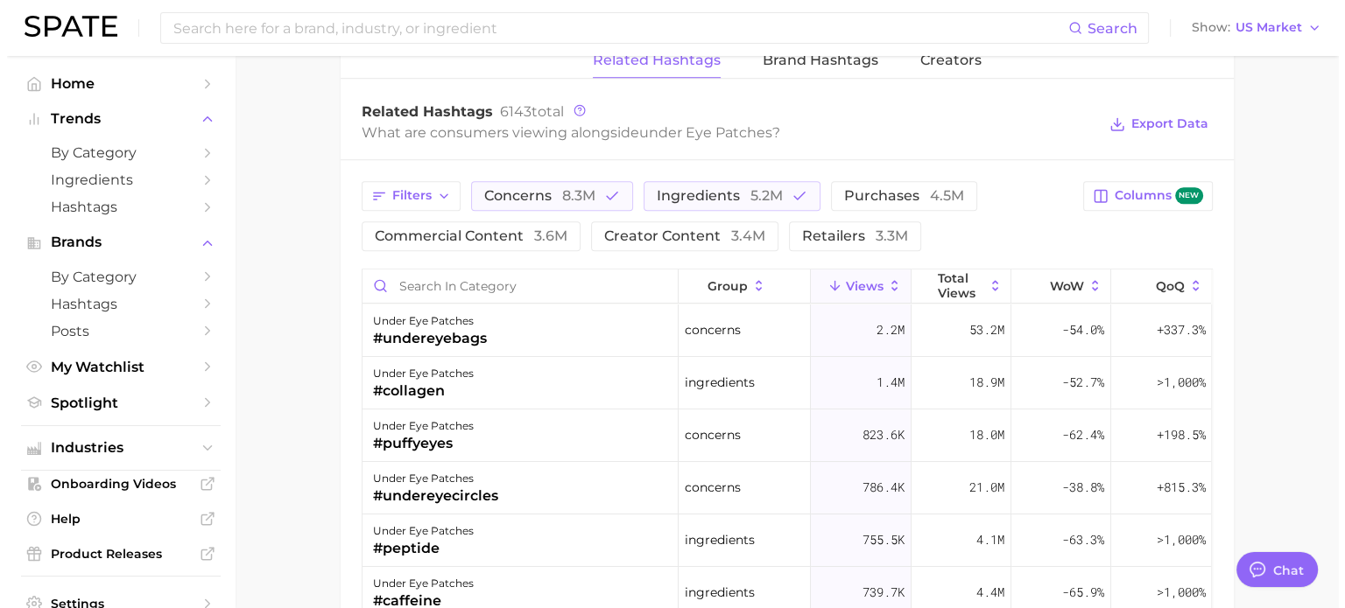
scroll to position [1401, 0]
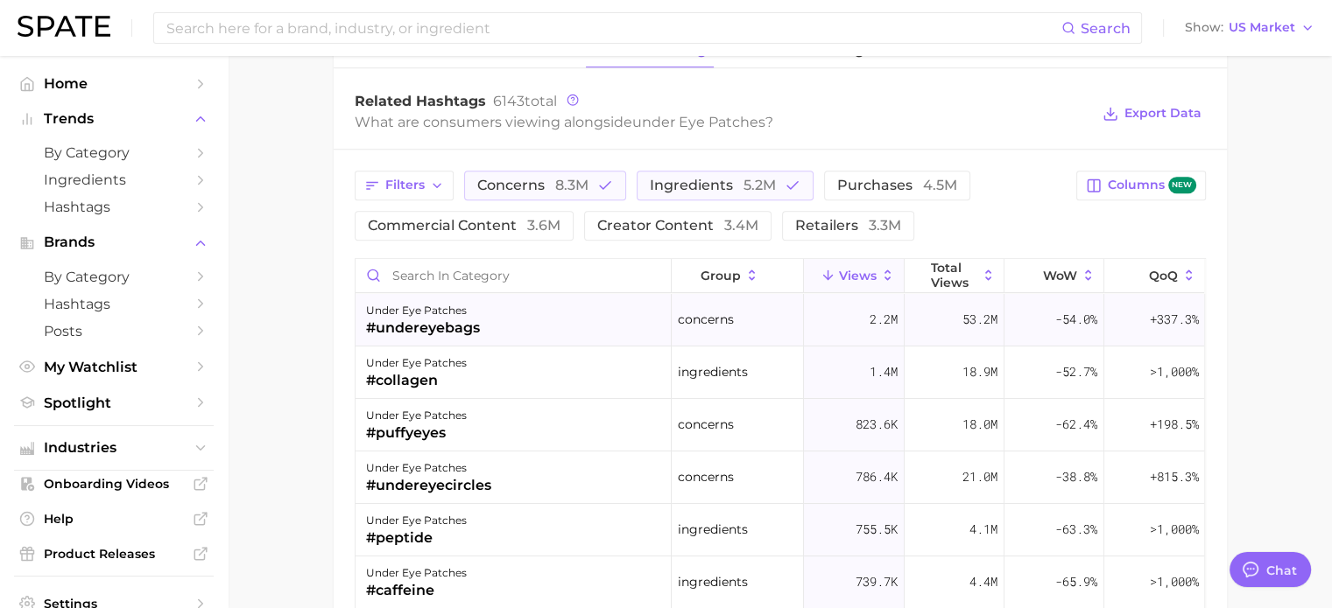
click at [438, 327] on div "#undereyebags" at bounding box center [423, 328] width 114 height 21
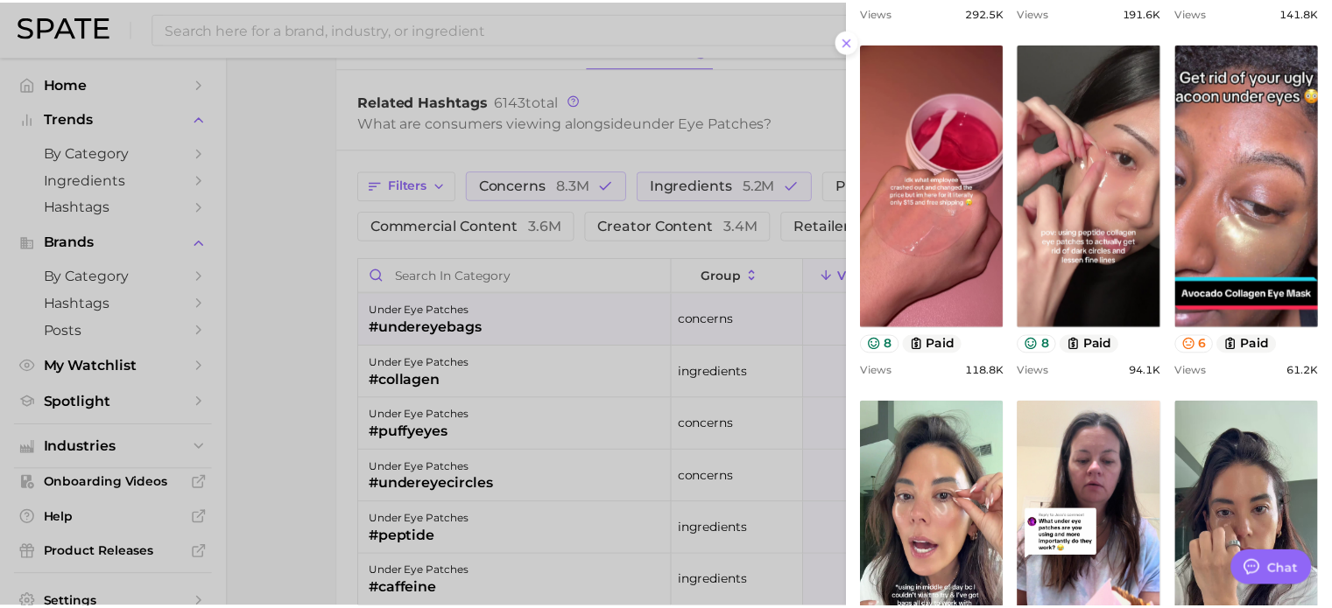
scroll to position [350, 0]
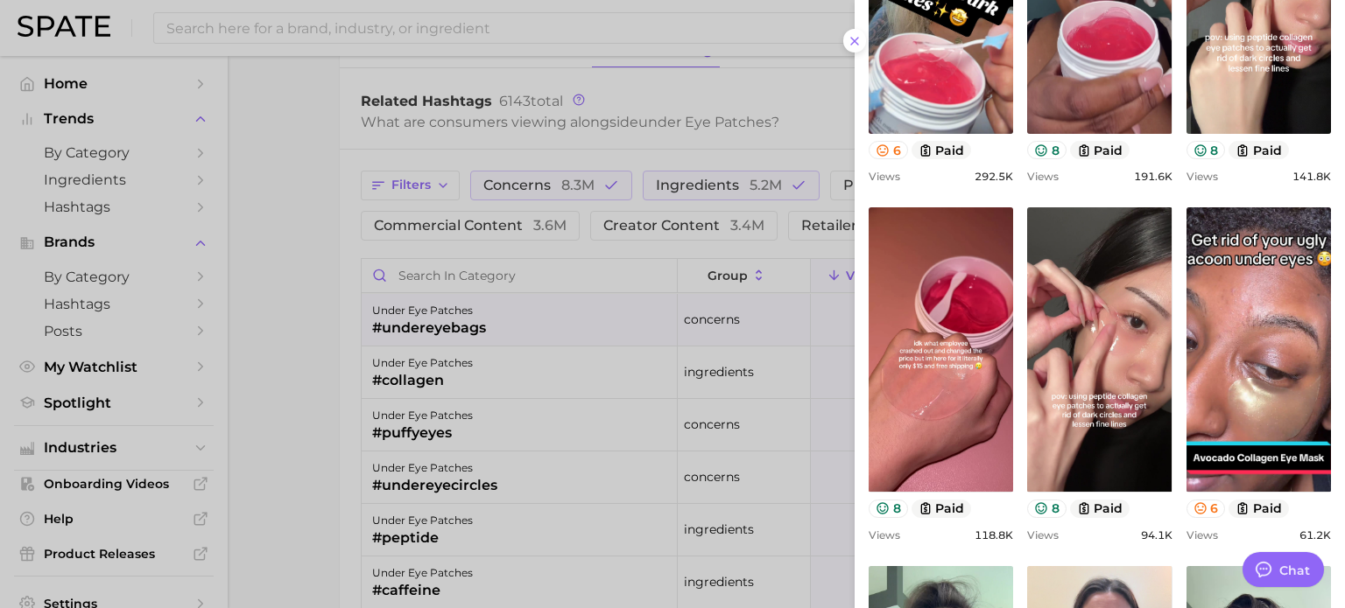
click at [290, 321] on div at bounding box center [672, 304] width 1345 height 608
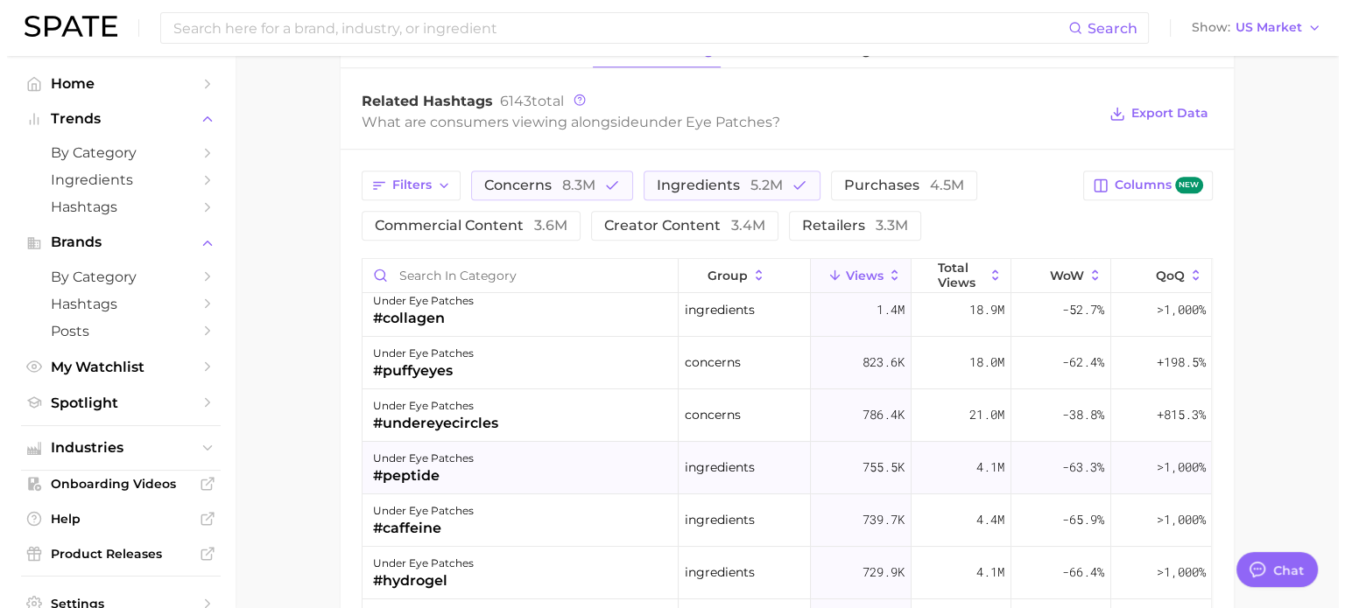
scroll to position [88, 0]
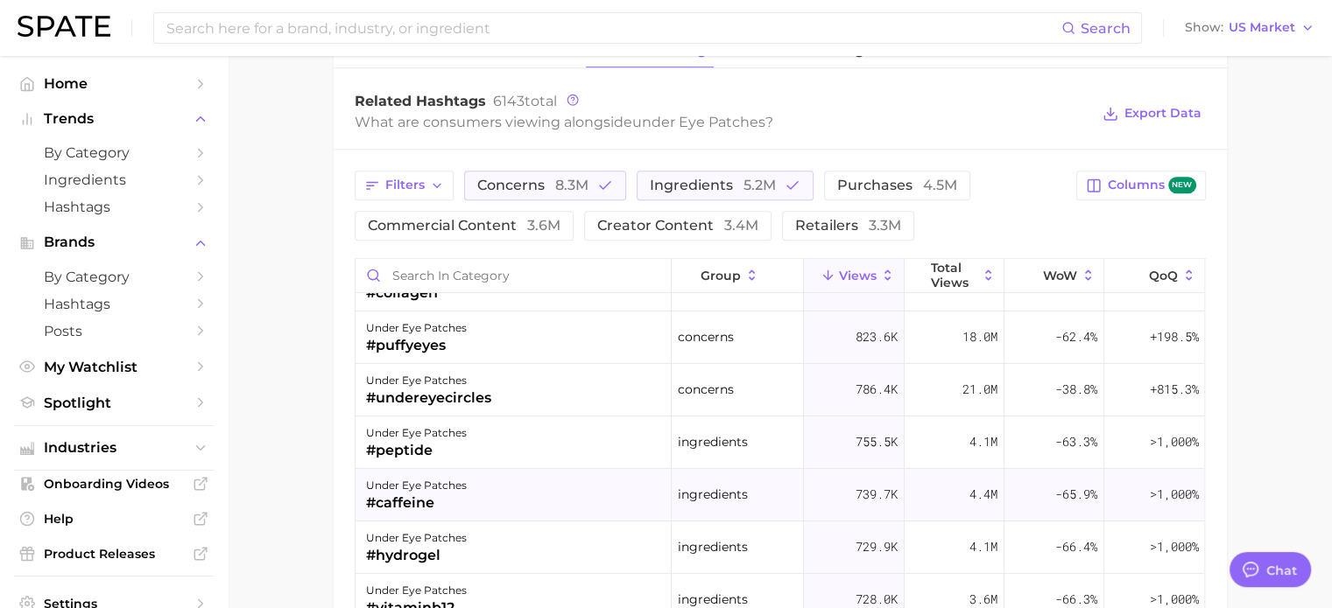
click at [404, 507] on div "#caffeine" at bounding box center [416, 503] width 101 height 21
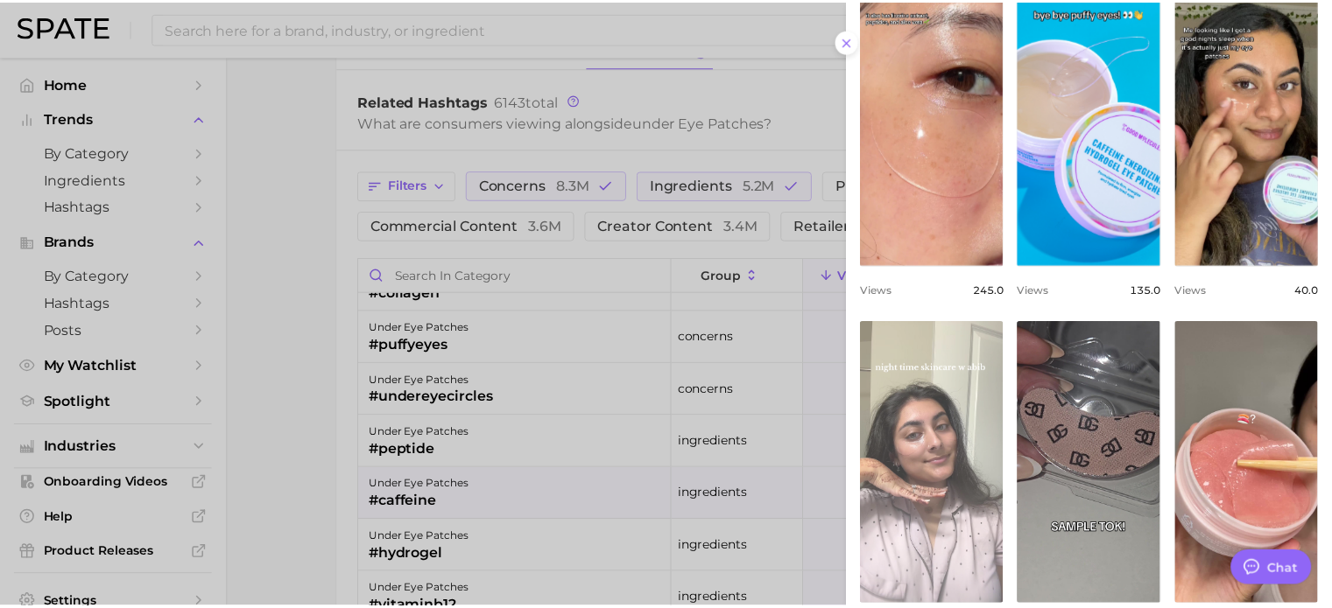
scroll to position [575, 0]
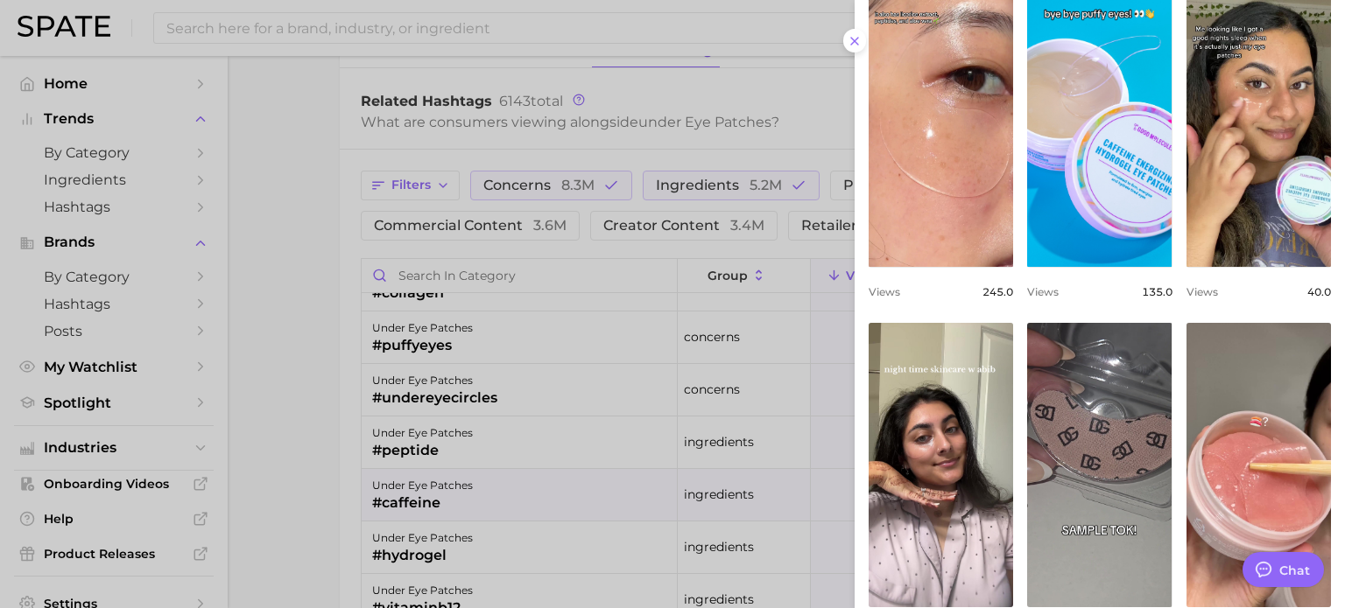
click at [273, 468] on div at bounding box center [672, 304] width 1345 height 608
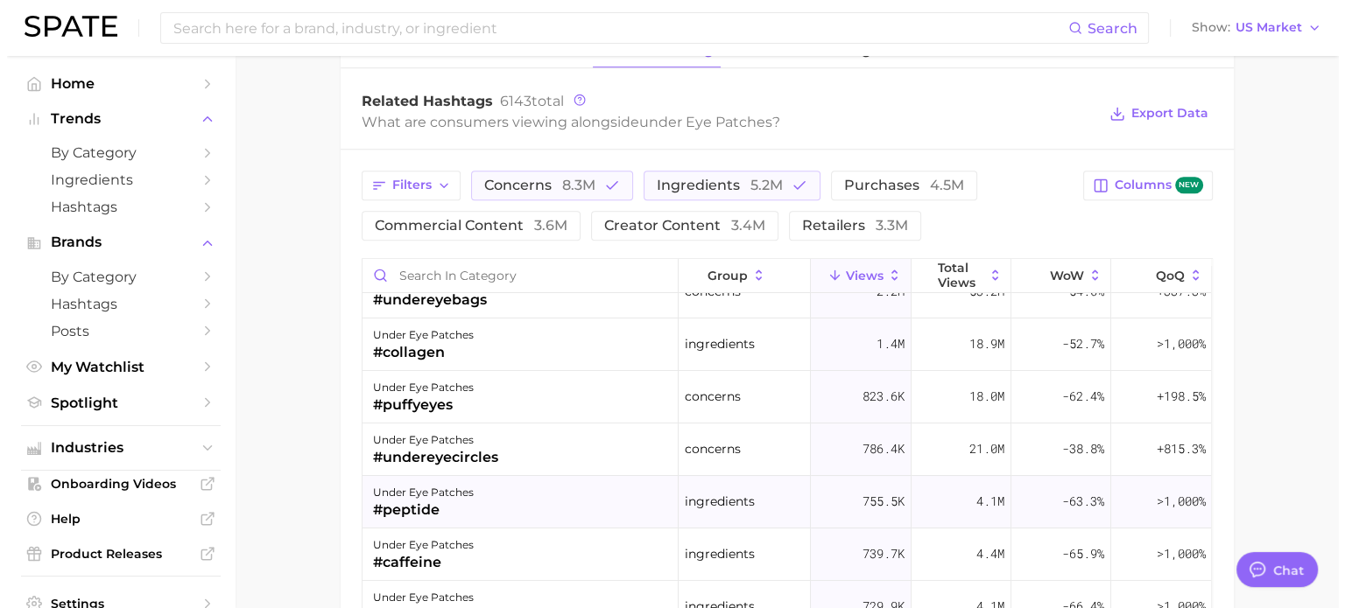
scroll to position [0, 0]
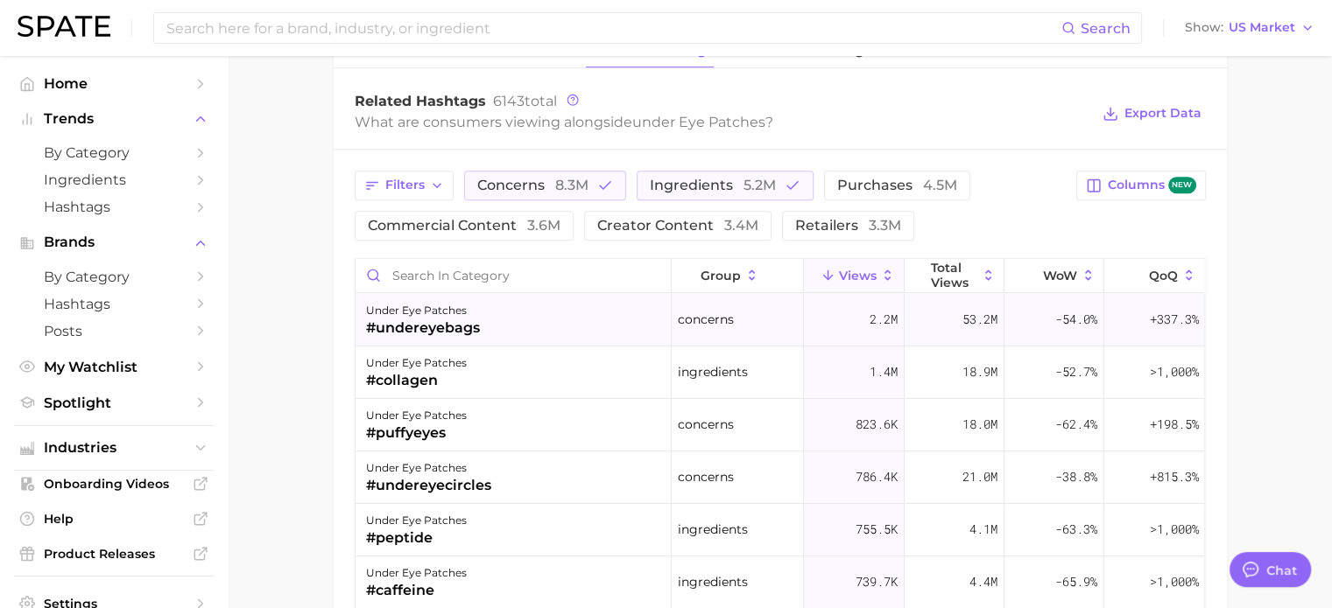
click at [410, 306] on div "under eye patches" at bounding box center [423, 310] width 114 height 21
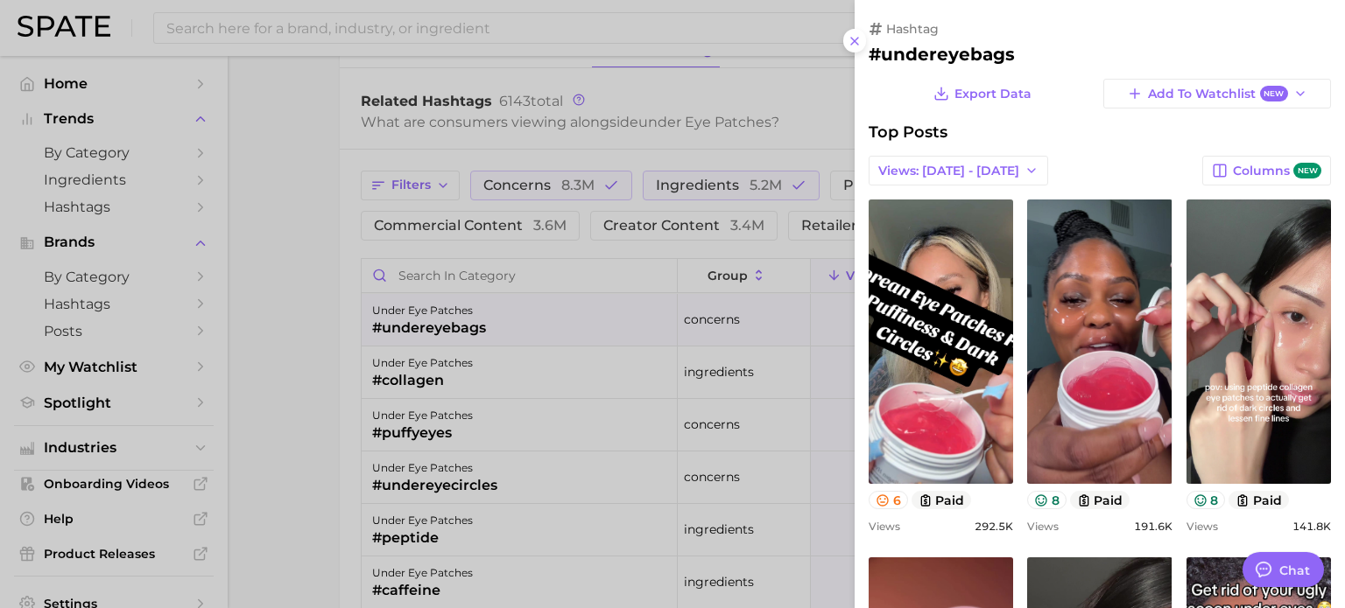
click at [881, 52] on h2 "#undereyebags" at bounding box center [1099, 54] width 462 height 21
click at [294, 305] on div at bounding box center [672, 304] width 1345 height 608
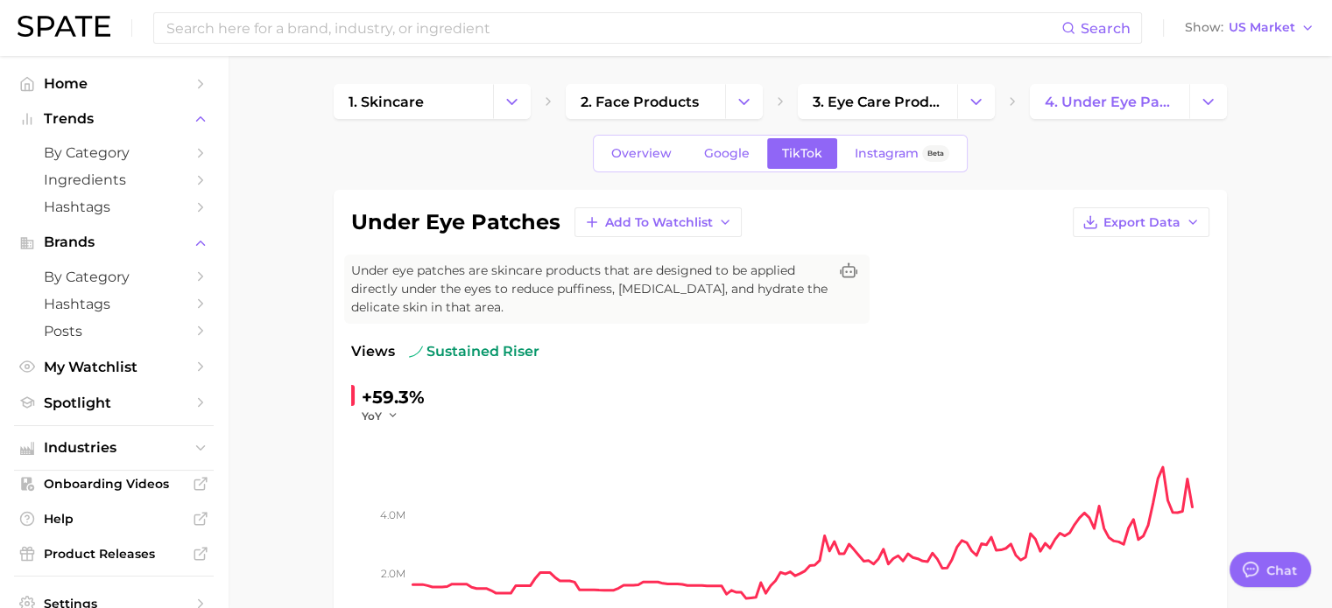
click at [384, 222] on h1 "under eye patches" at bounding box center [455, 222] width 209 height 21
click at [383, 222] on h1 "under eye patches" at bounding box center [455, 222] width 209 height 21
click at [382, 221] on h1 "under eye patches" at bounding box center [455, 222] width 209 height 21
drag, startPoint x: 345, startPoint y: 215, endPoint x: 557, endPoint y: 228, distance: 212.2
click at [557, 228] on div "under eye patches Add to Watchlist Export Data Under eye patches are skincare p…" at bounding box center [780, 474] width 893 height 568
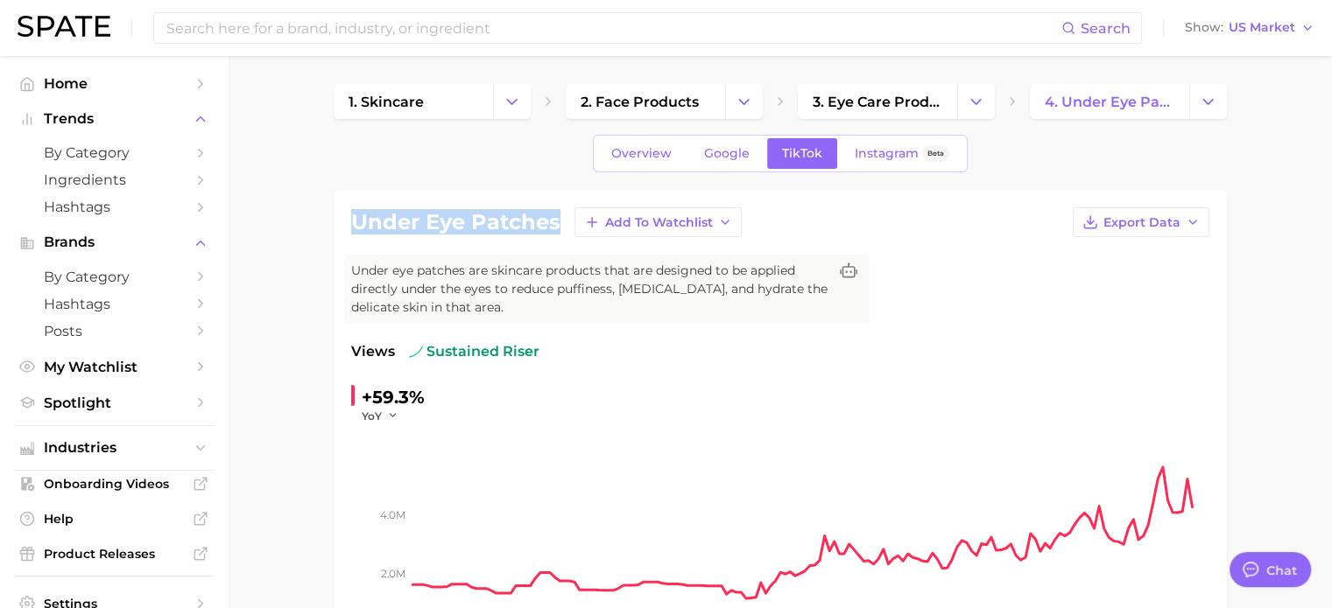
copy h1 "under eye patches"
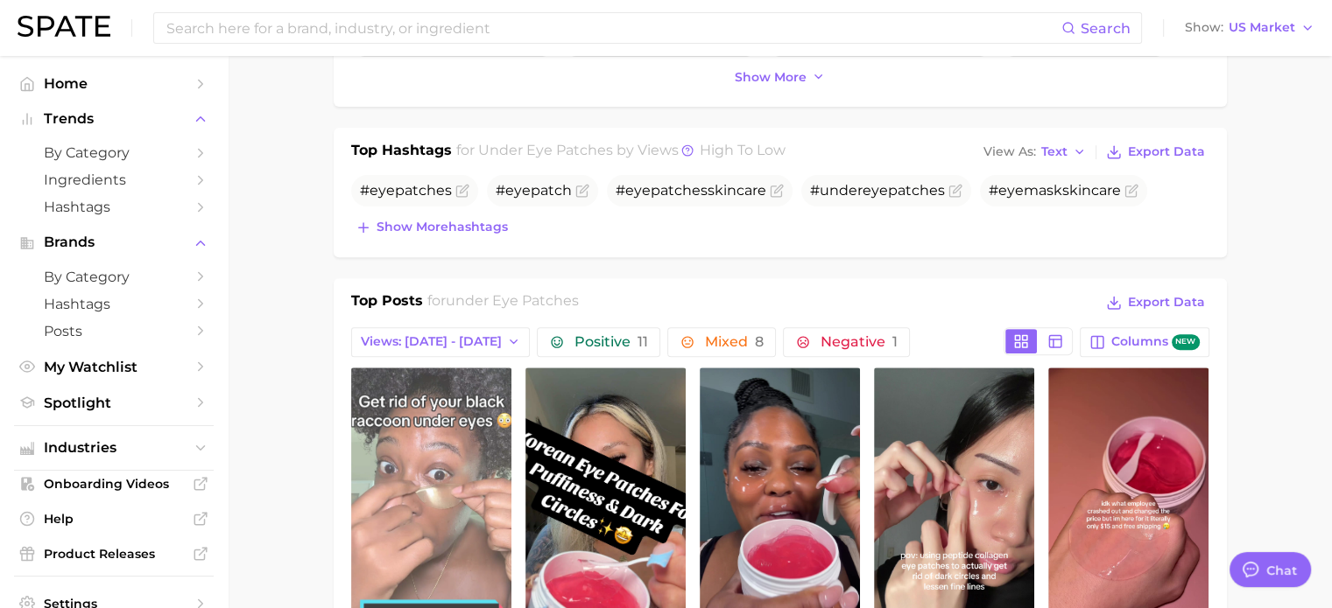
scroll to position [963, 0]
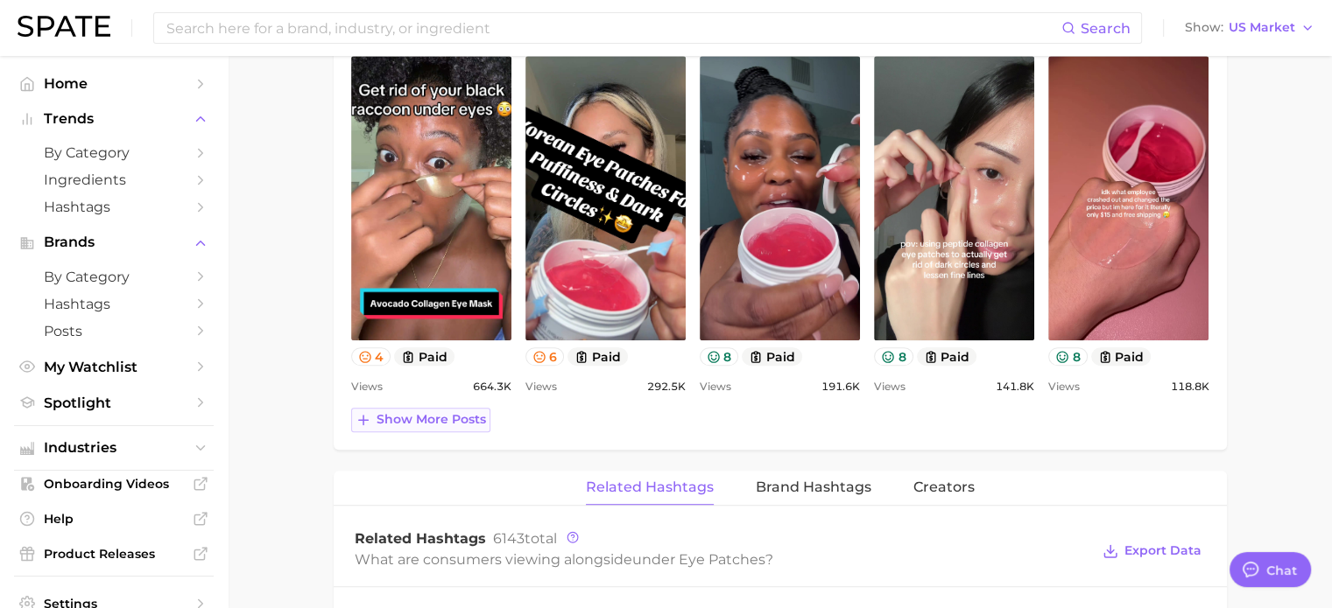
click at [454, 408] on button "Show more posts" at bounding box center [420, 420] width 139 height 25
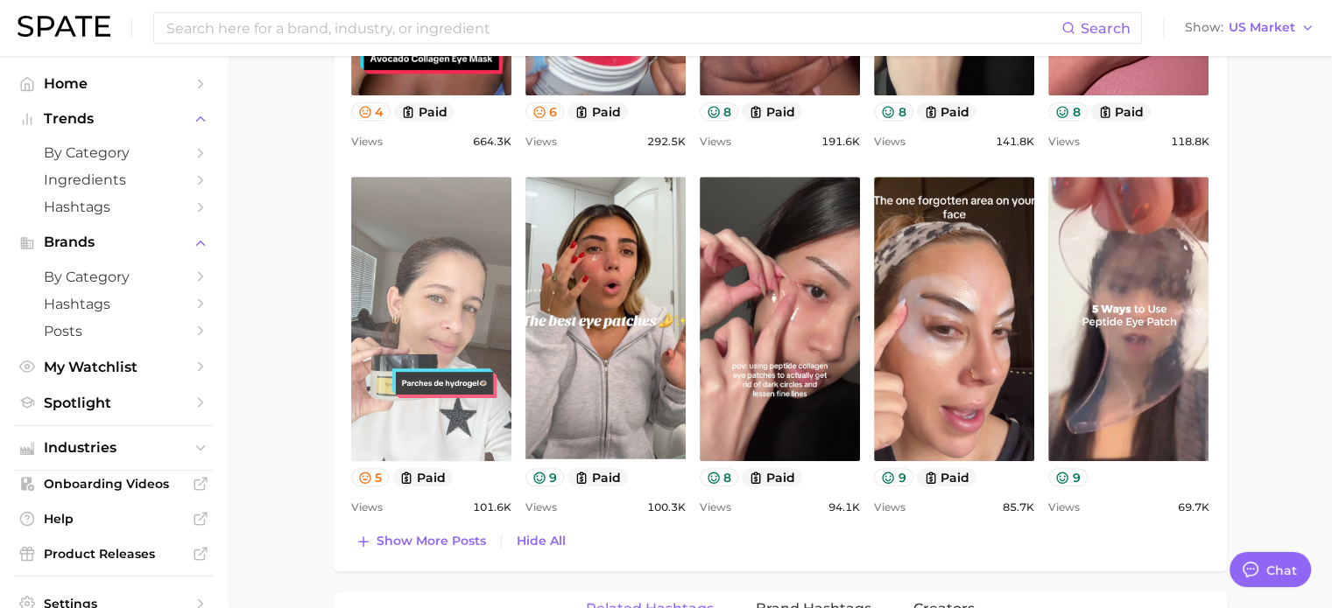
scroll to position [875, 0]
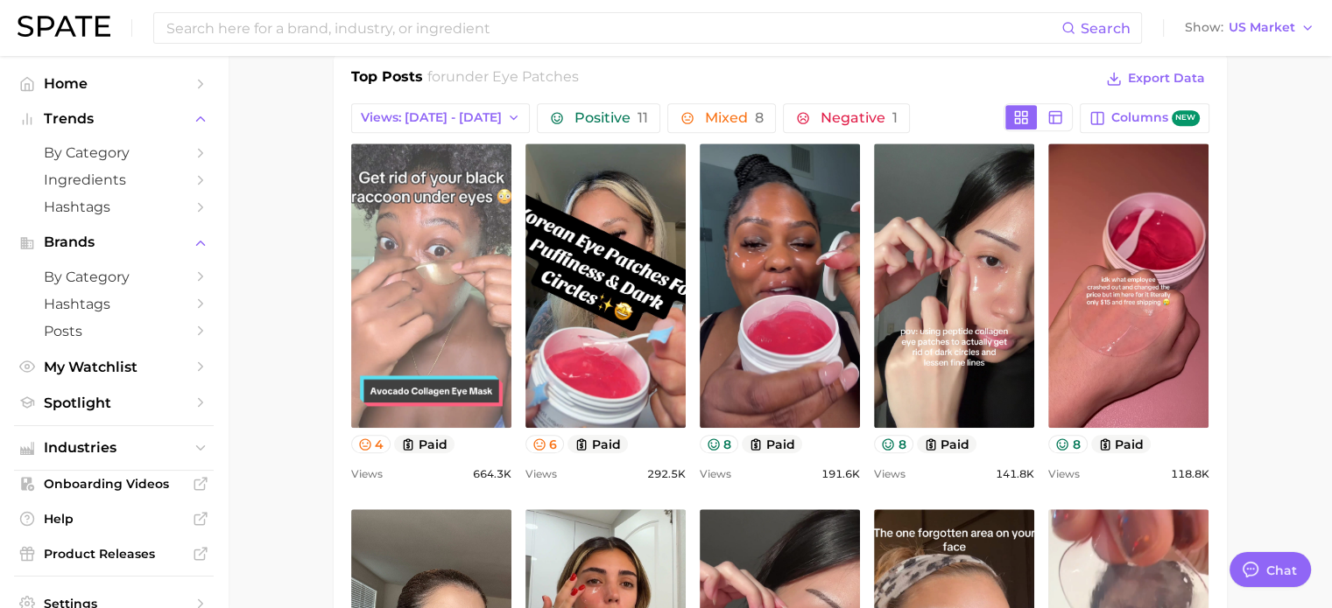
click at [436, 213] on link "view post on TikTok" at bounding box center [431, 286] width 160 height 285
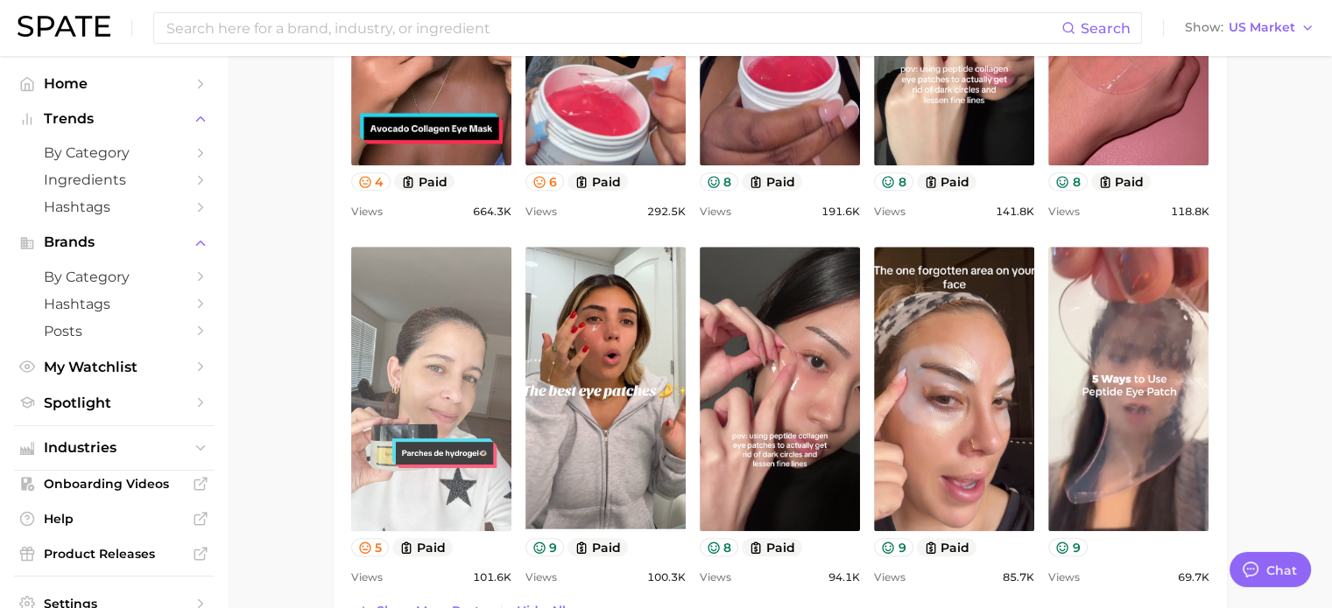
scroll to position [1401, 0]
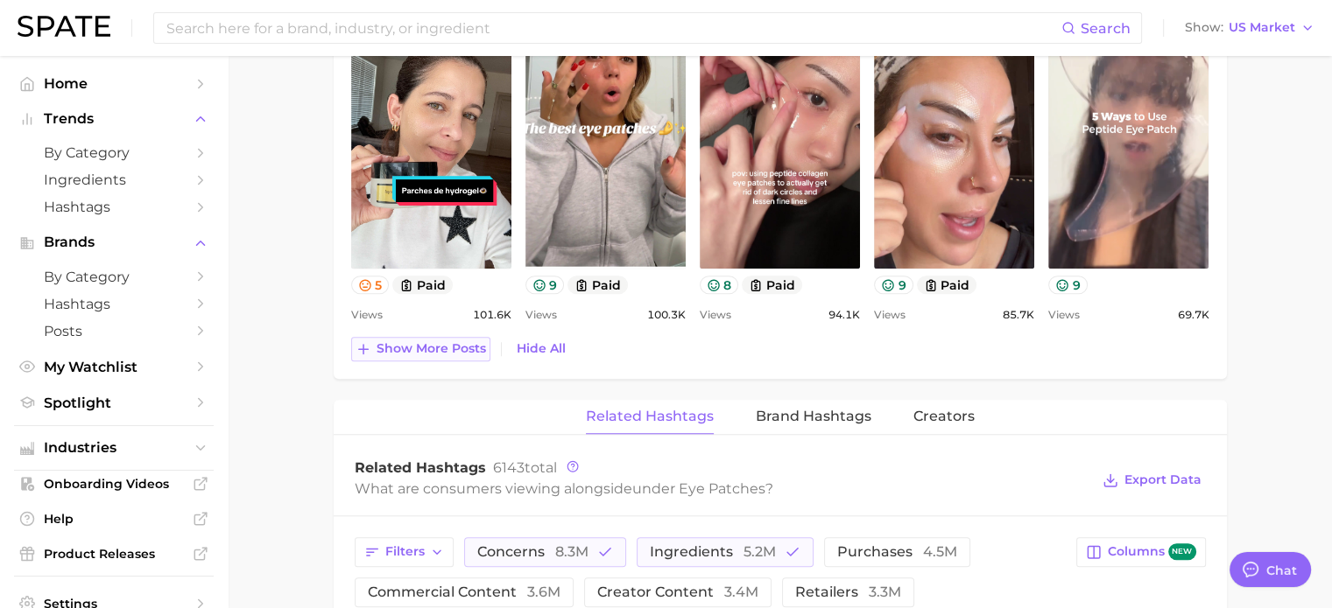
click at [436, 346] on span "Show more posts" at bounding box center [430, 348] width 109 height 15
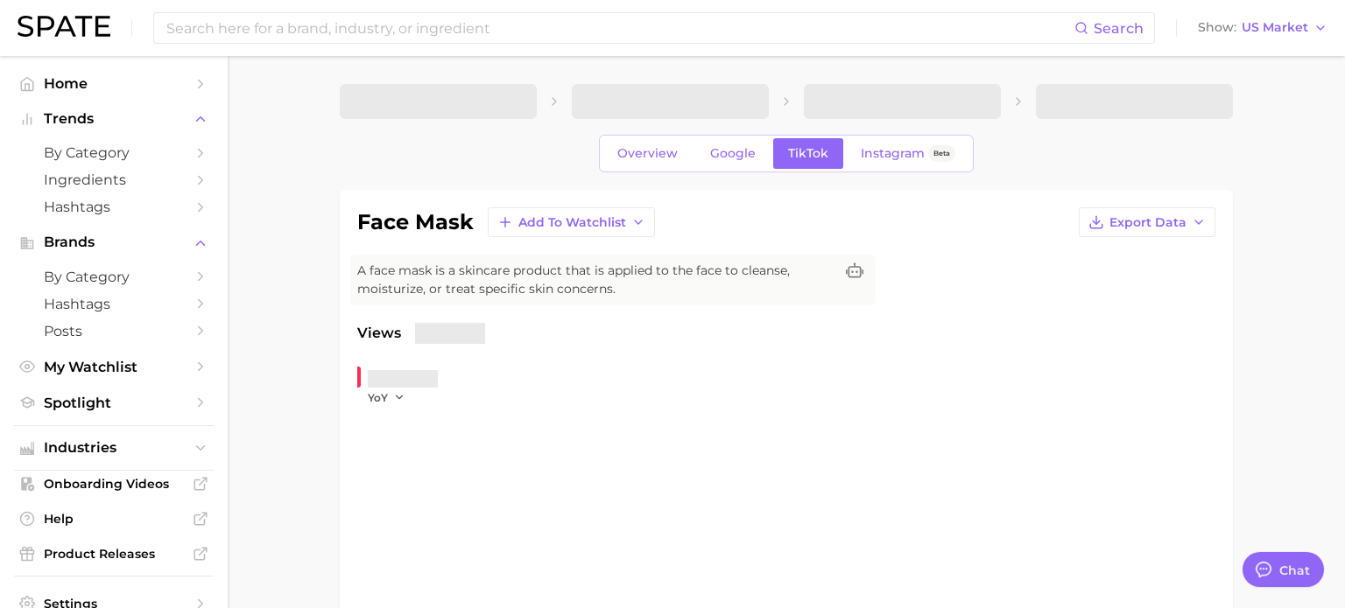
type textarea "x"
